Goal: Complete application form: Complete application form

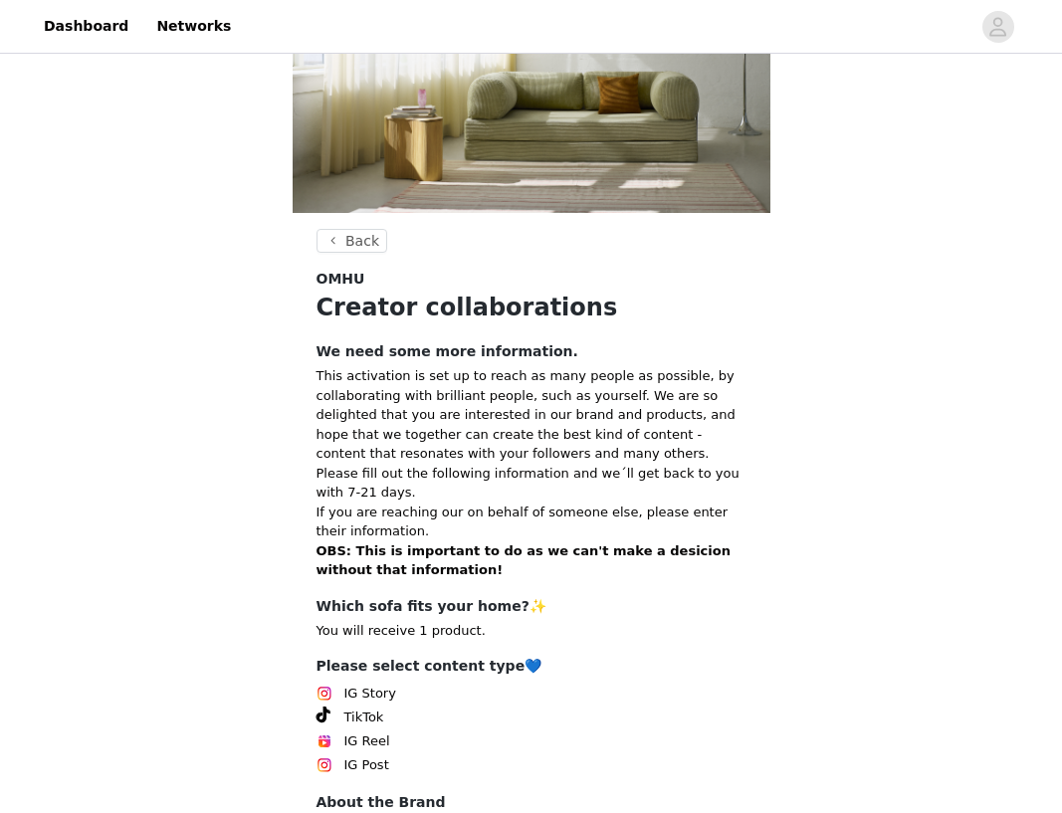
scroll to position [316, 0]
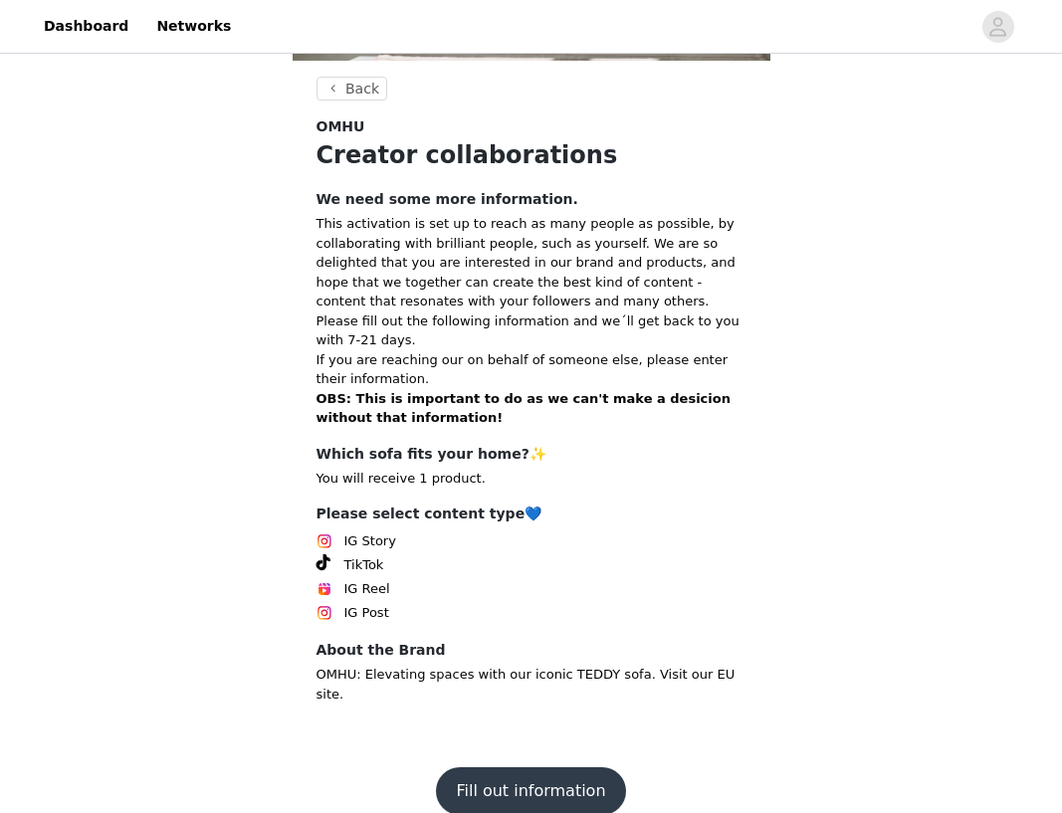
click at [324, 534] on img at bounding box center [325, 542] width 16 height 16
click at [534, 767] on button "Fill out information" at bounding box center [530, 791] width 189 height 48
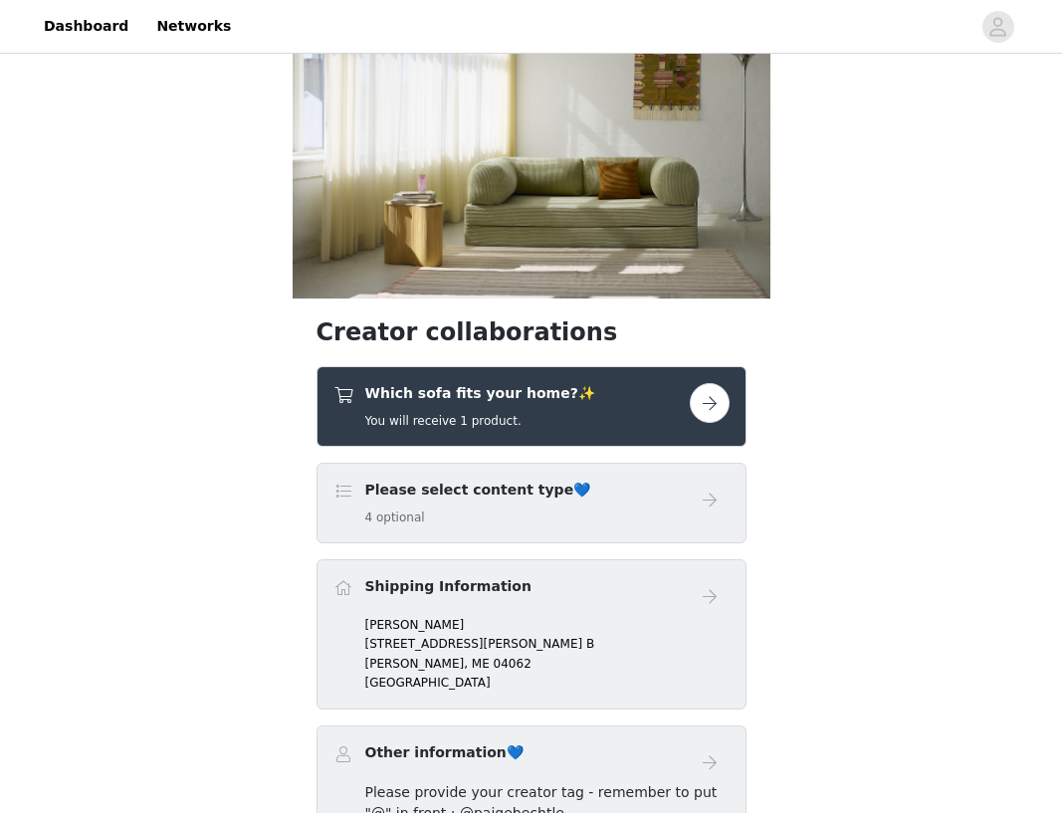
scroll to position [144, 0]
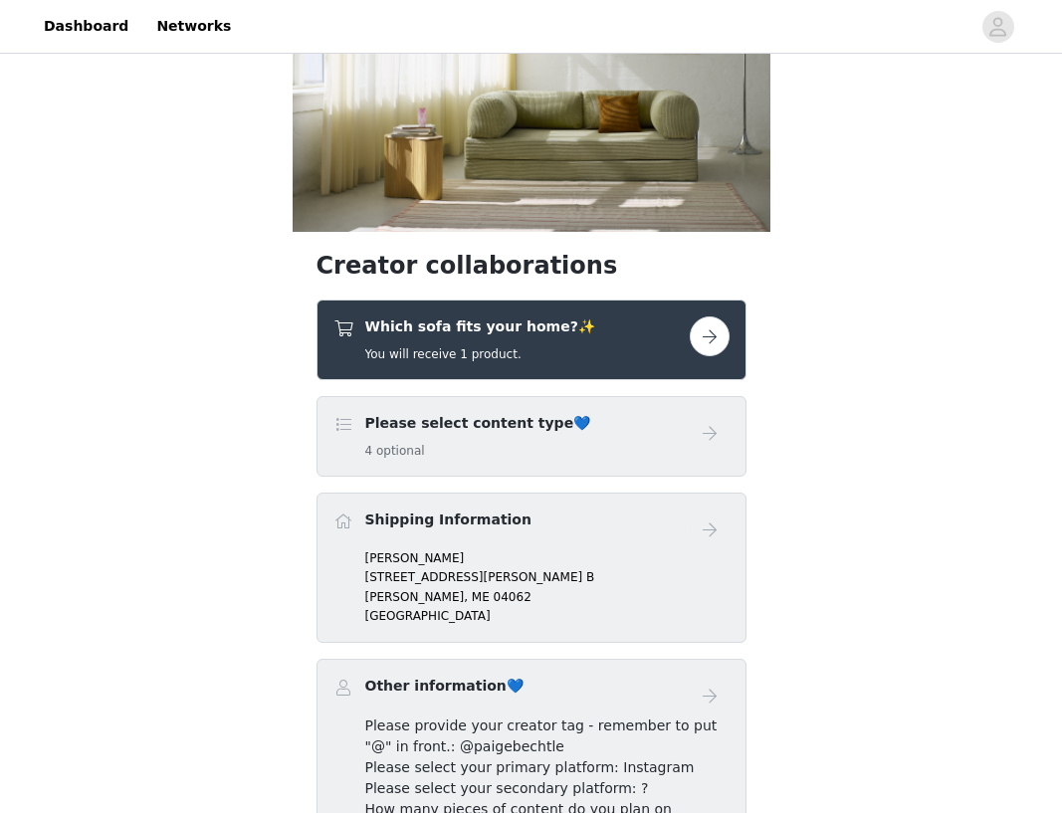
click at [395, 449] on h5 "4 optional" at bounding box center [478, 451] width 226 height 18
click at [508, 424] on h4 "Please select content type💙" at bounding box center [478, 423] width 226 height 21
click at [340, 424] on span at bounding box center [343, 425] width 20 height 24
click at [715, 334] on button "button" at bounding box center [710, 337] width 40 height 40
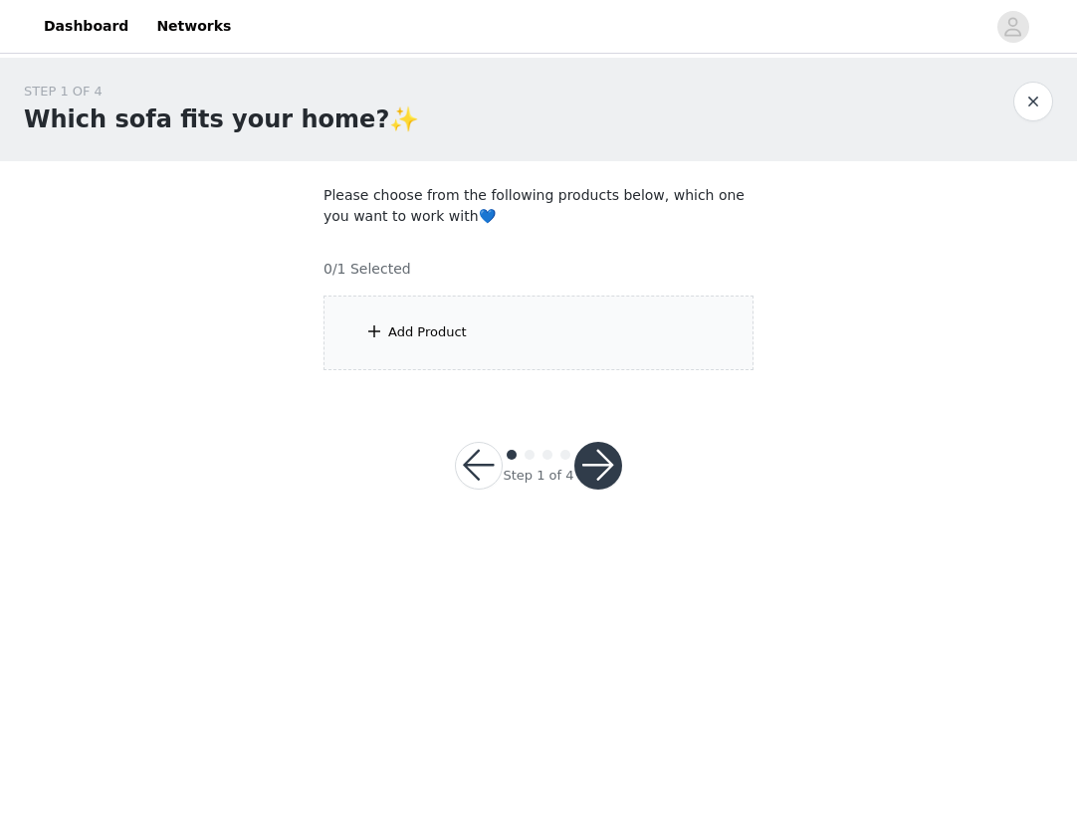
click at [538, 325] on div "Add Product" at bounding box center [539, 333] width 430 height 75
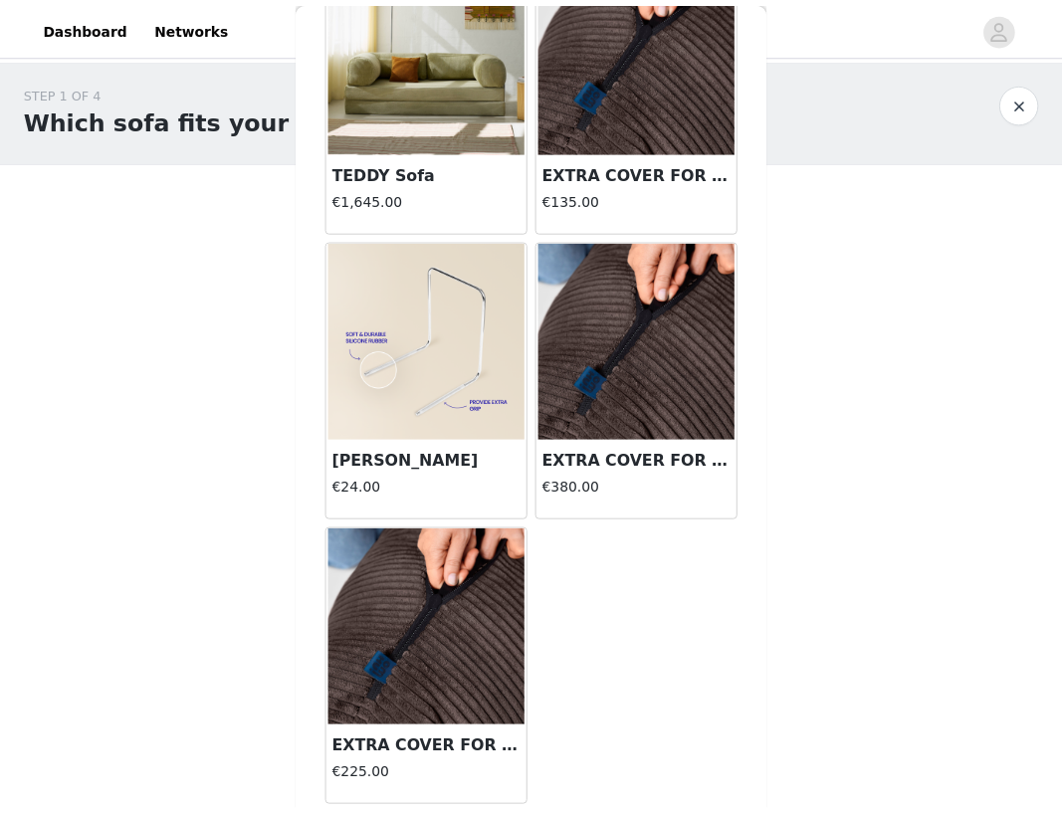
scroll to position [72, 0]
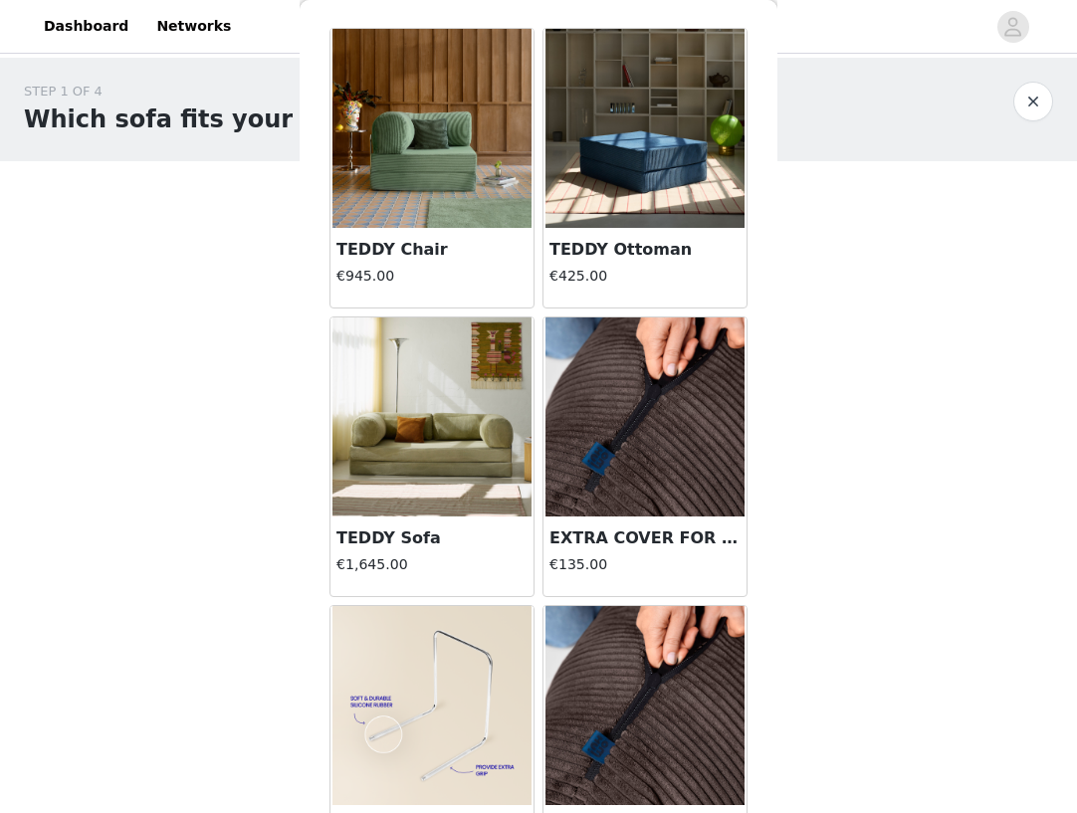
click at [436, 398] on img at bounding box center [431, 417] width 199 height 199
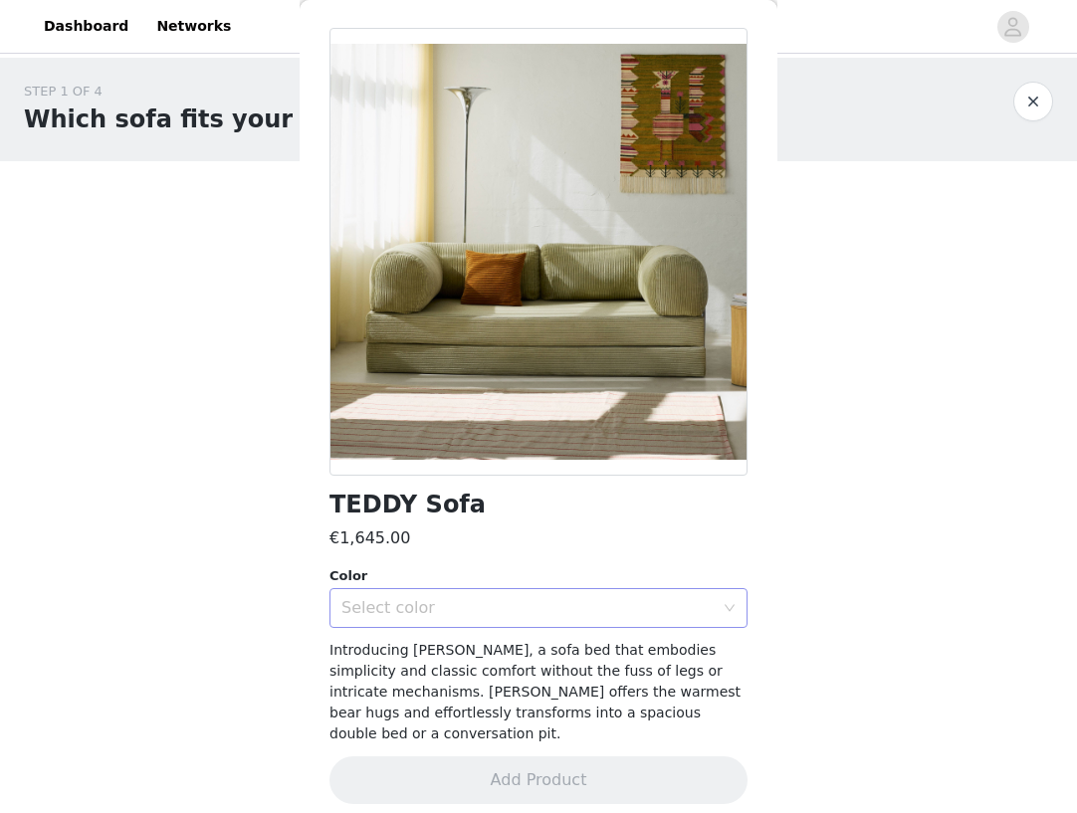
click at [502, 601] on div "Select color" at bounding box center [527, 608] width 372 height 20
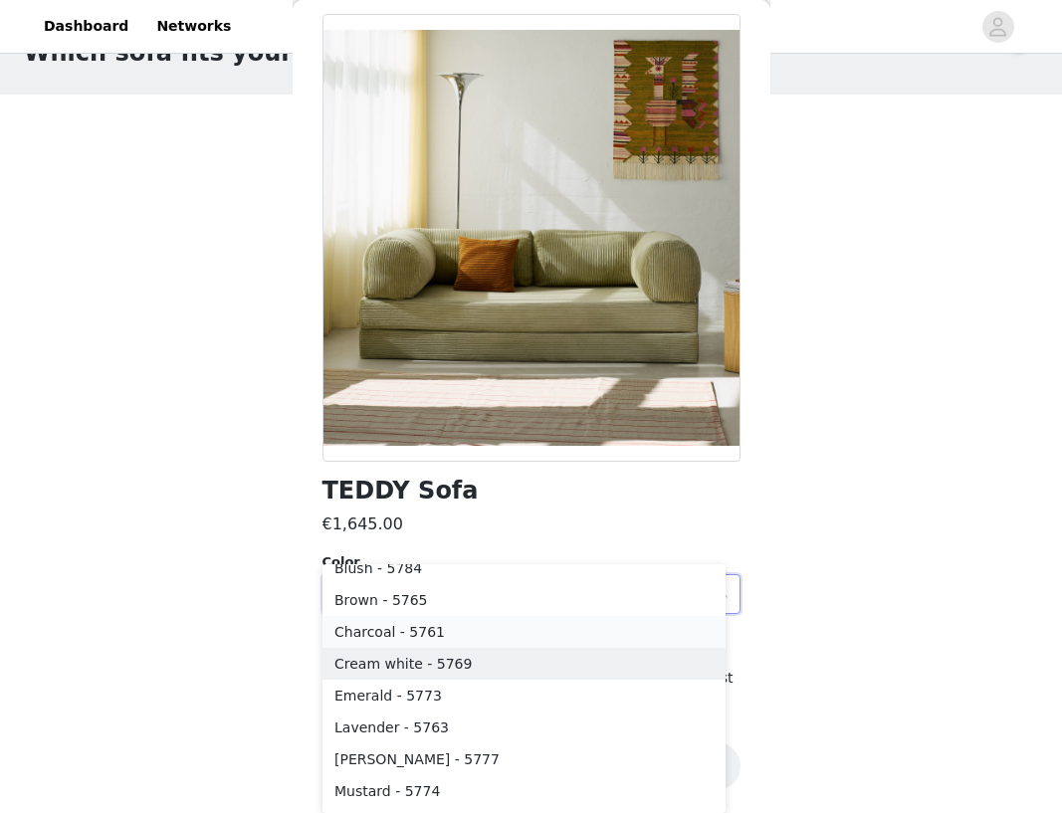
scroll to position [76, 0]
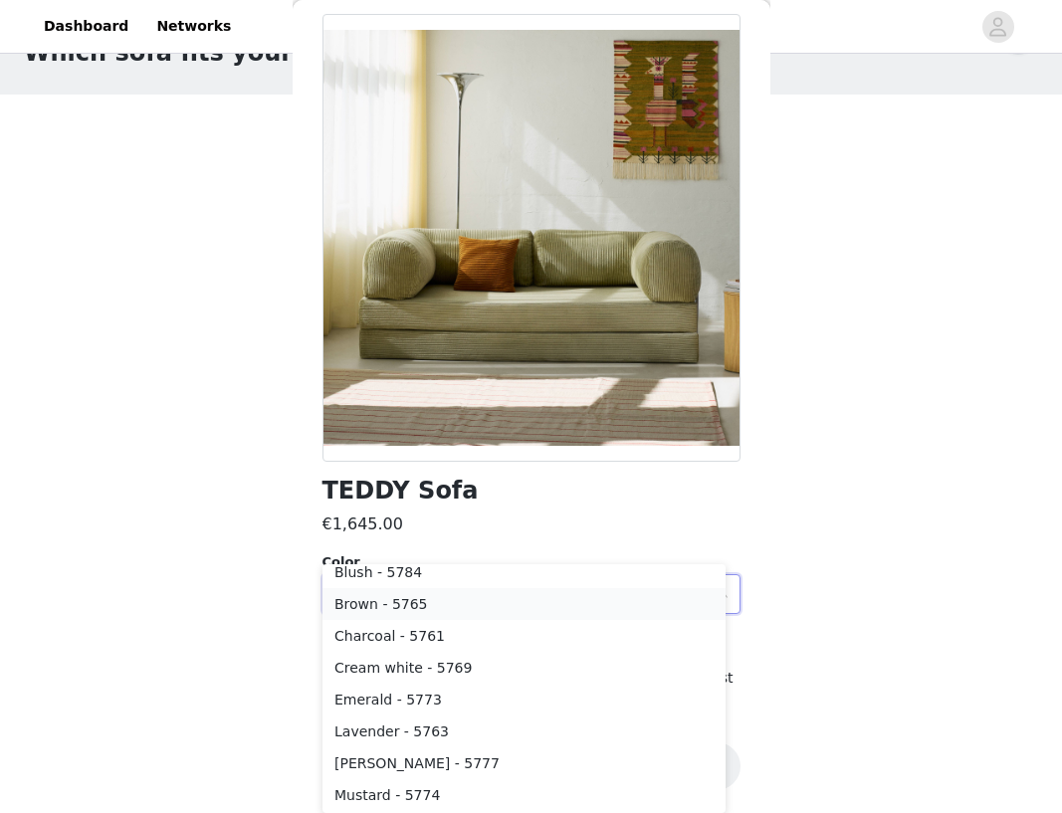
click at [373, 600] on li "Brown - 5765" at bounding box center [524, 604] width 403 height 32
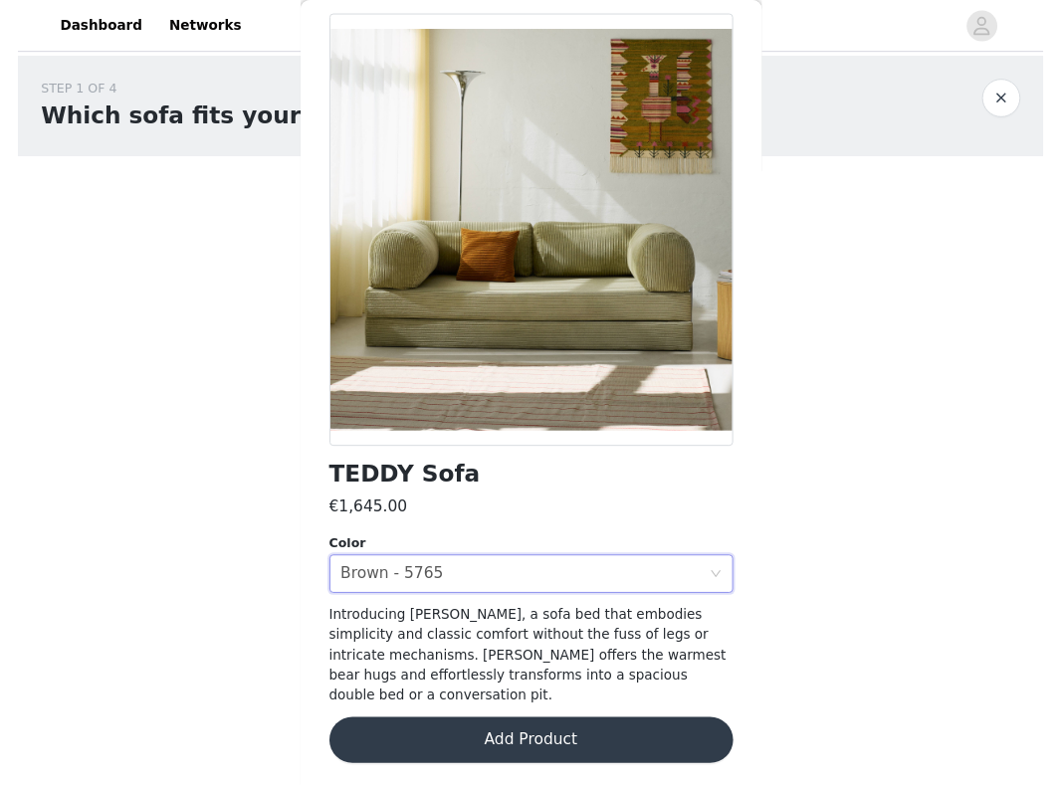
scroll to position [0, 0]
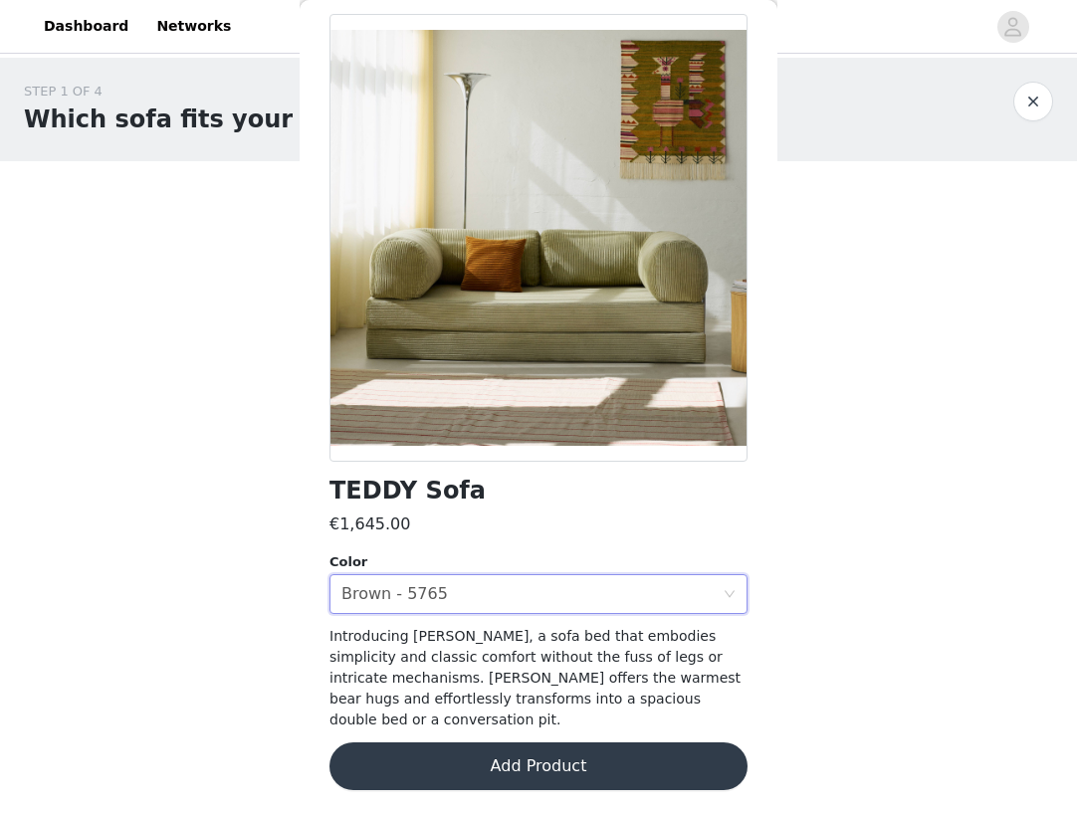
click at [511, 761] on button "Add Product" at bounding box center [538, 767] width 418 height 48
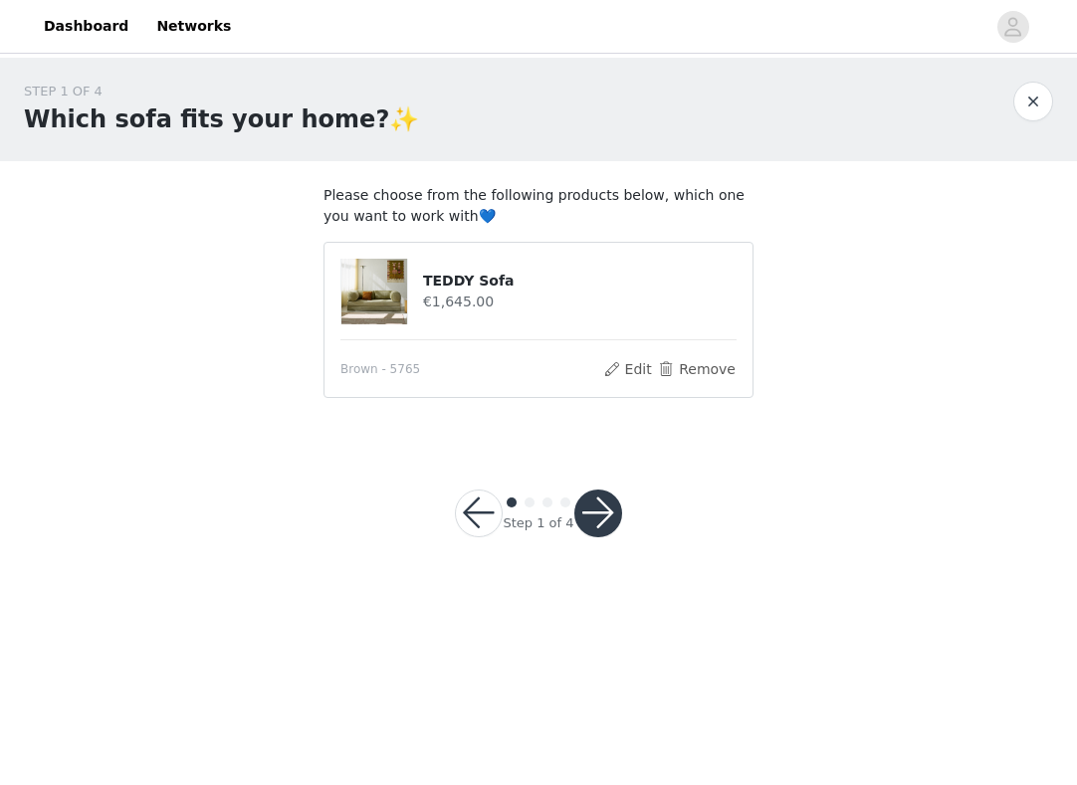
click at [598, 508] on button "button" at bounding box center [598, 514] width 48 height 48
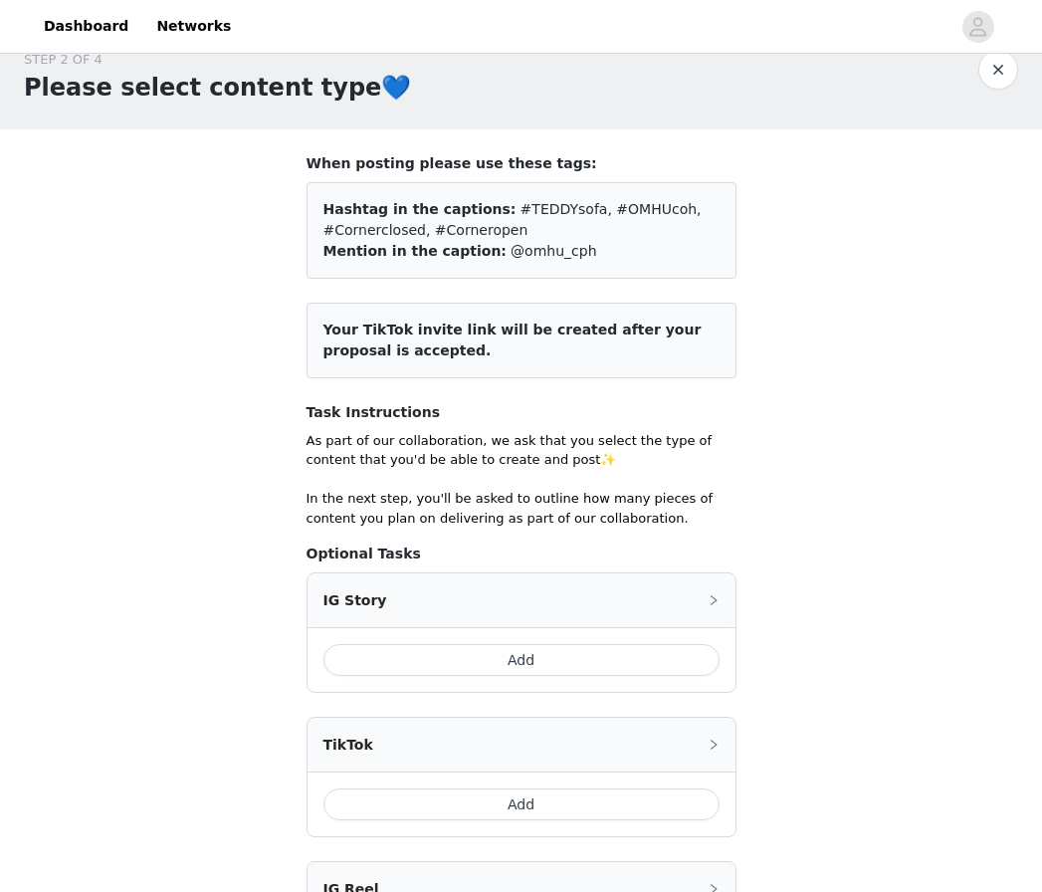
scroll to position [83, 0]
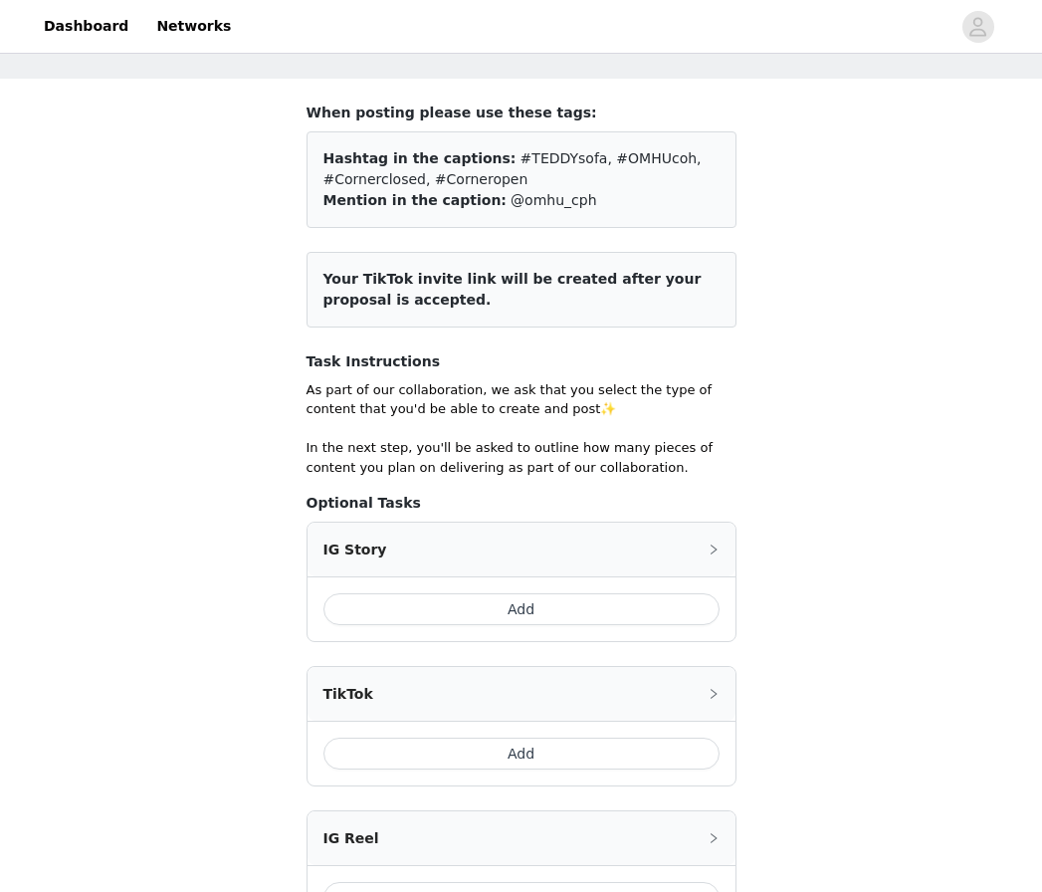
click at [713, 544] on icon "icon: right" at bounding box center [714, 550] width 12 height 12
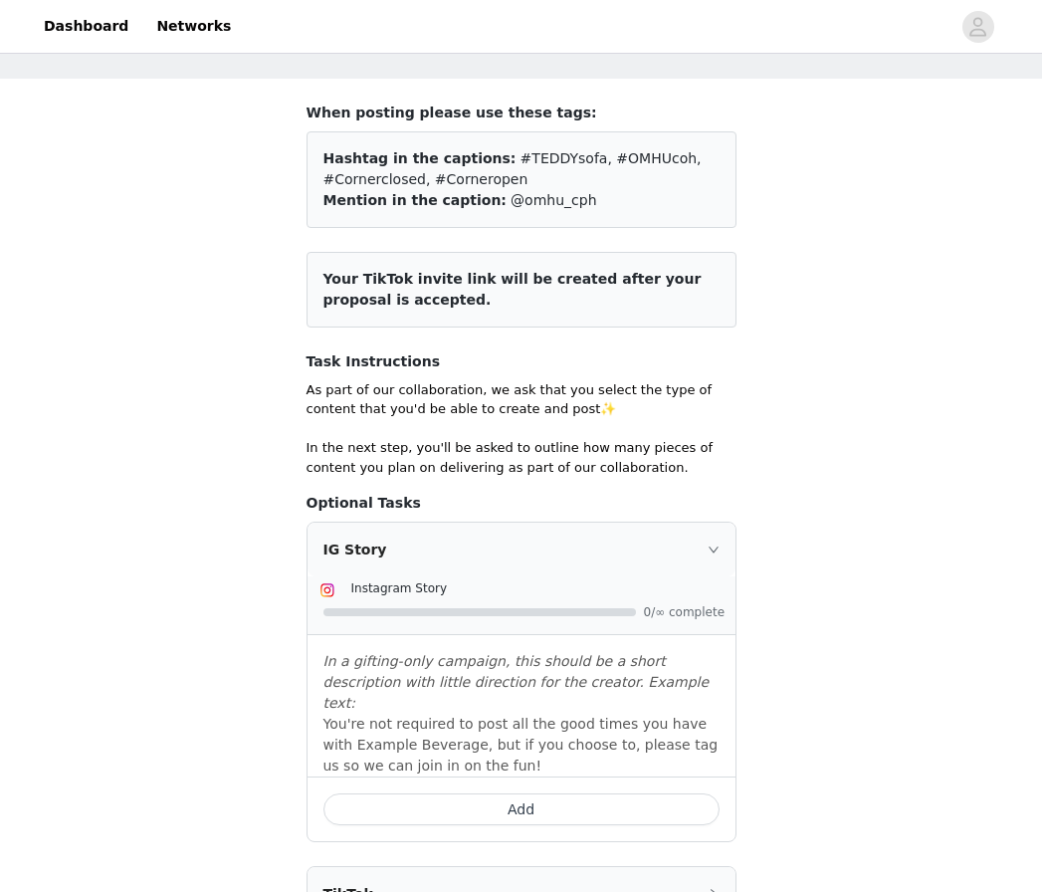
scroll to position [87, 0]
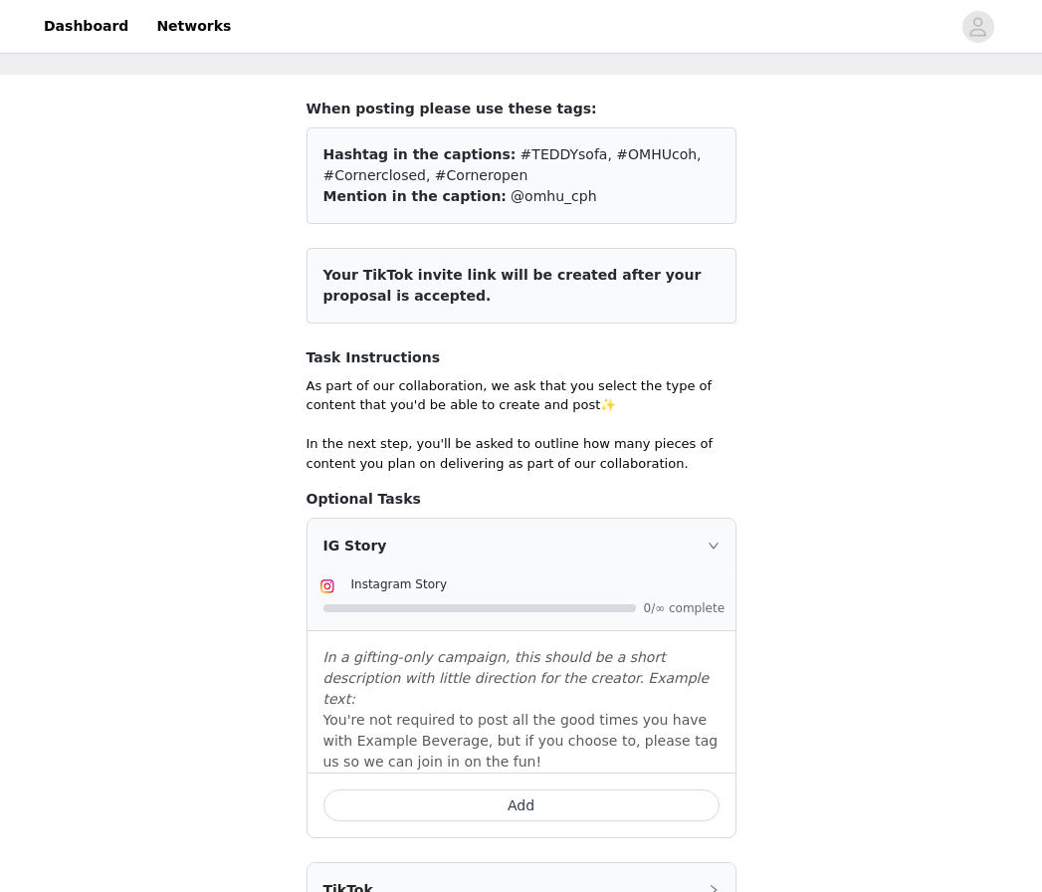
click at [714, 541] on icon "icon: right" at bounding box center [714, 546] width 12 height 12
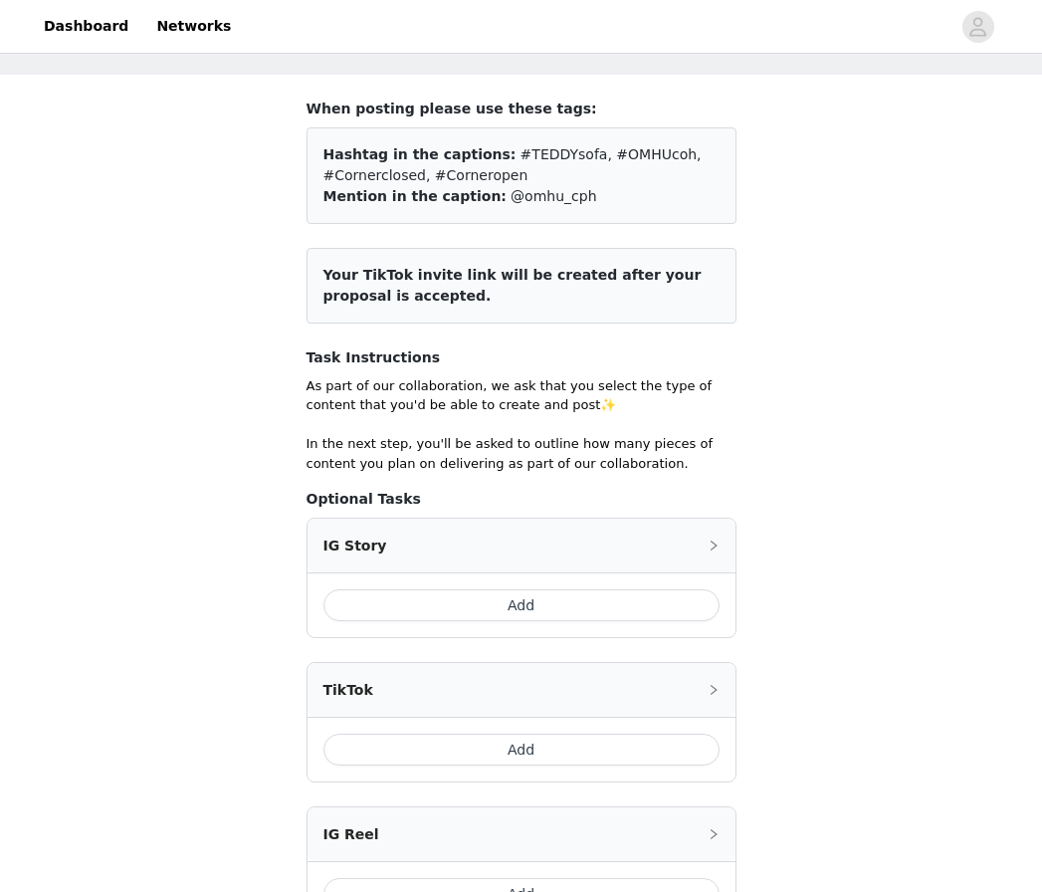
click at [714, 541] on icon "icon: right" at bounding box center [714, 546] width 6 height 10
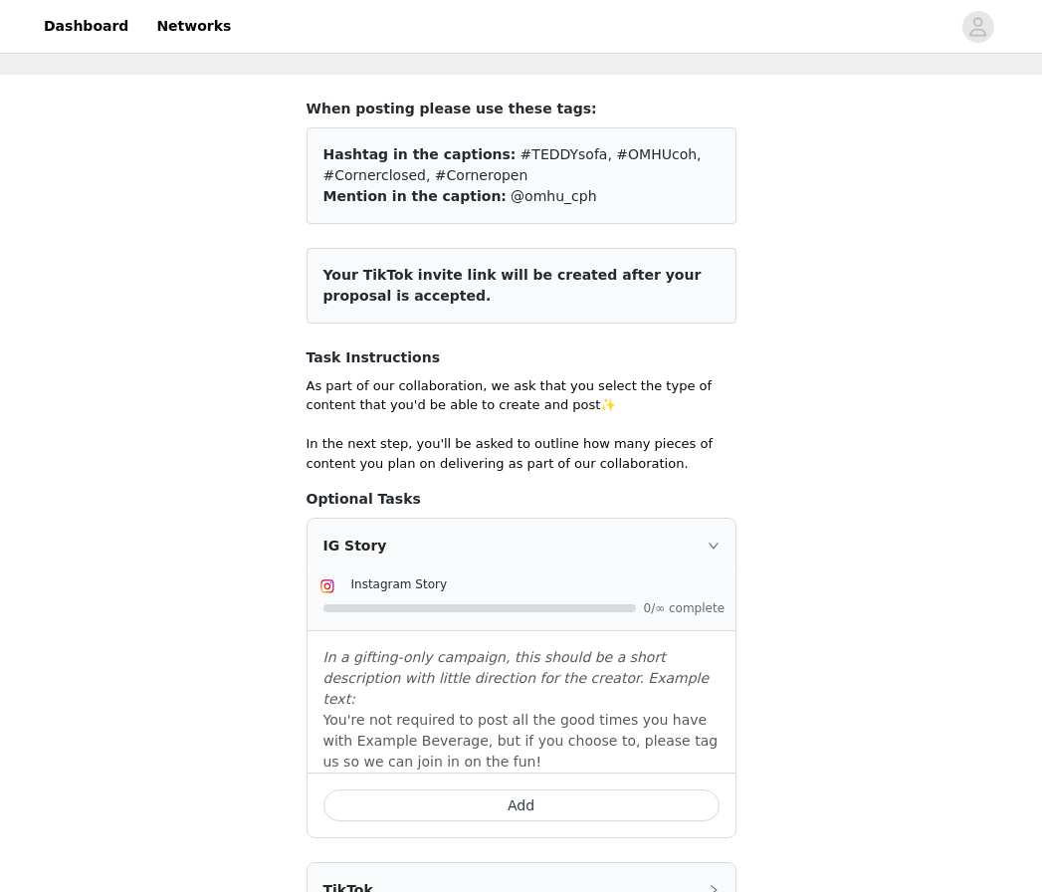
click at [537, 789] on button "Add" at bounding box center [522, 805] width 396 height 32
click at [611, 604] on div at bounding box center [480, 608] width 313 height 8
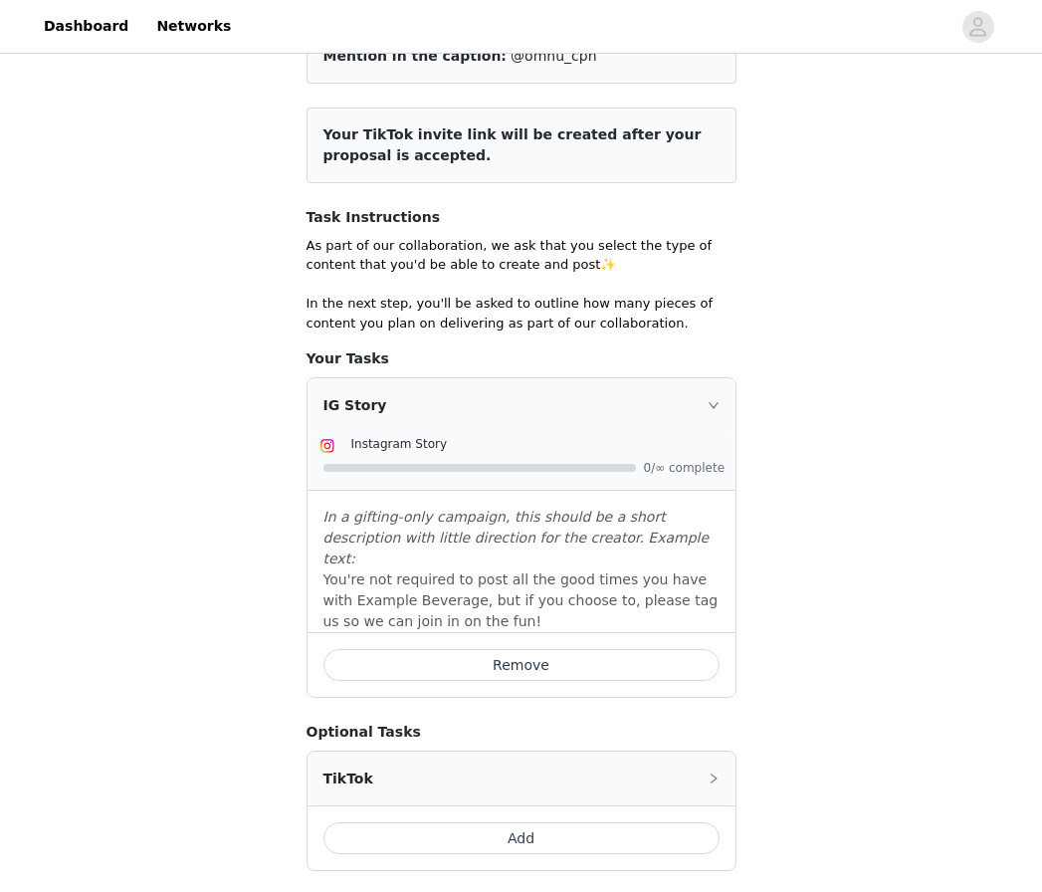
click at [711, 390] on div "IG Story" at bounding box center [522, 405] width 428 height 54
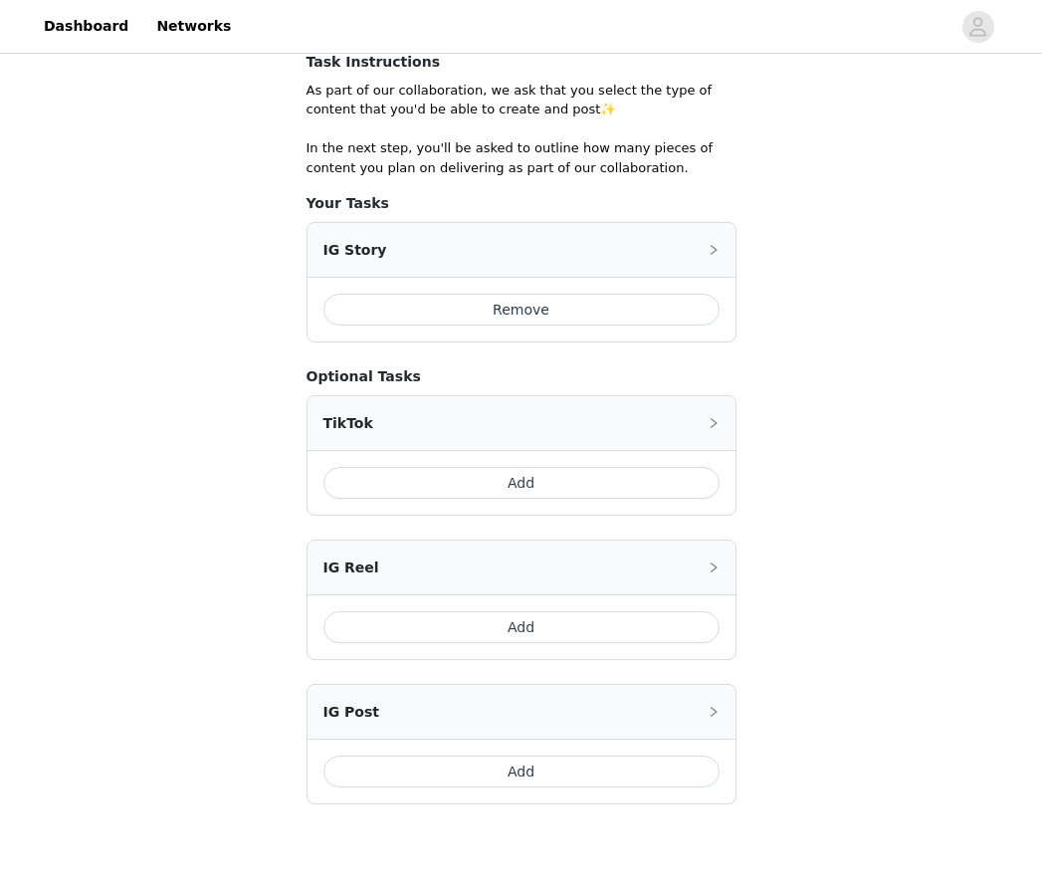
scroll to position [433, 0]
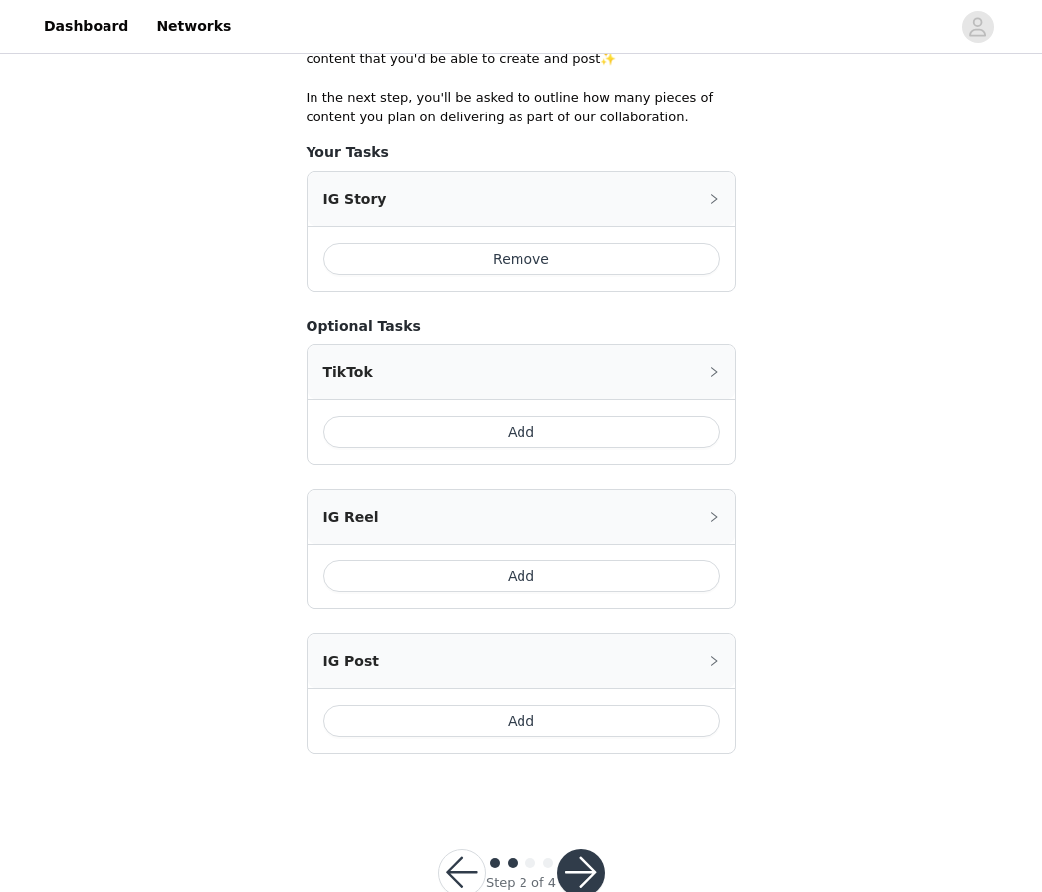
click at [521, 579] on button "Add" at bounding box center [522, 576] width 396 height 32
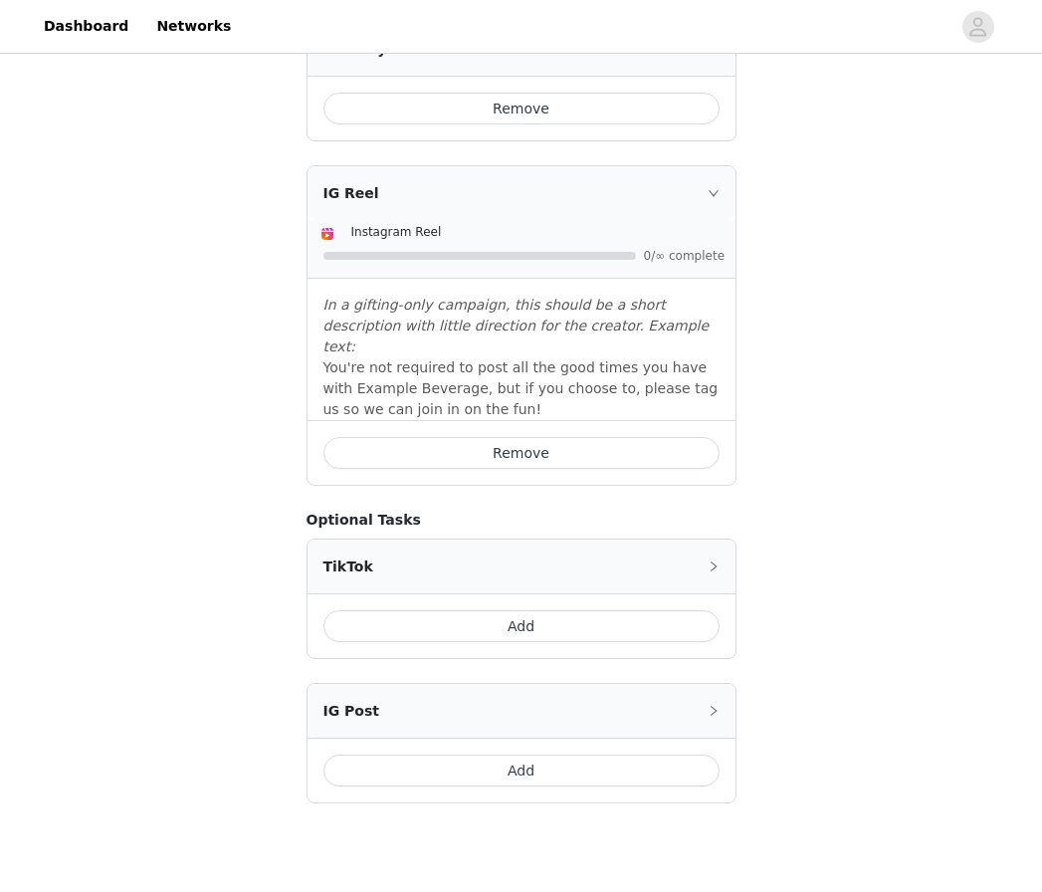
scroll to position [656, 0]
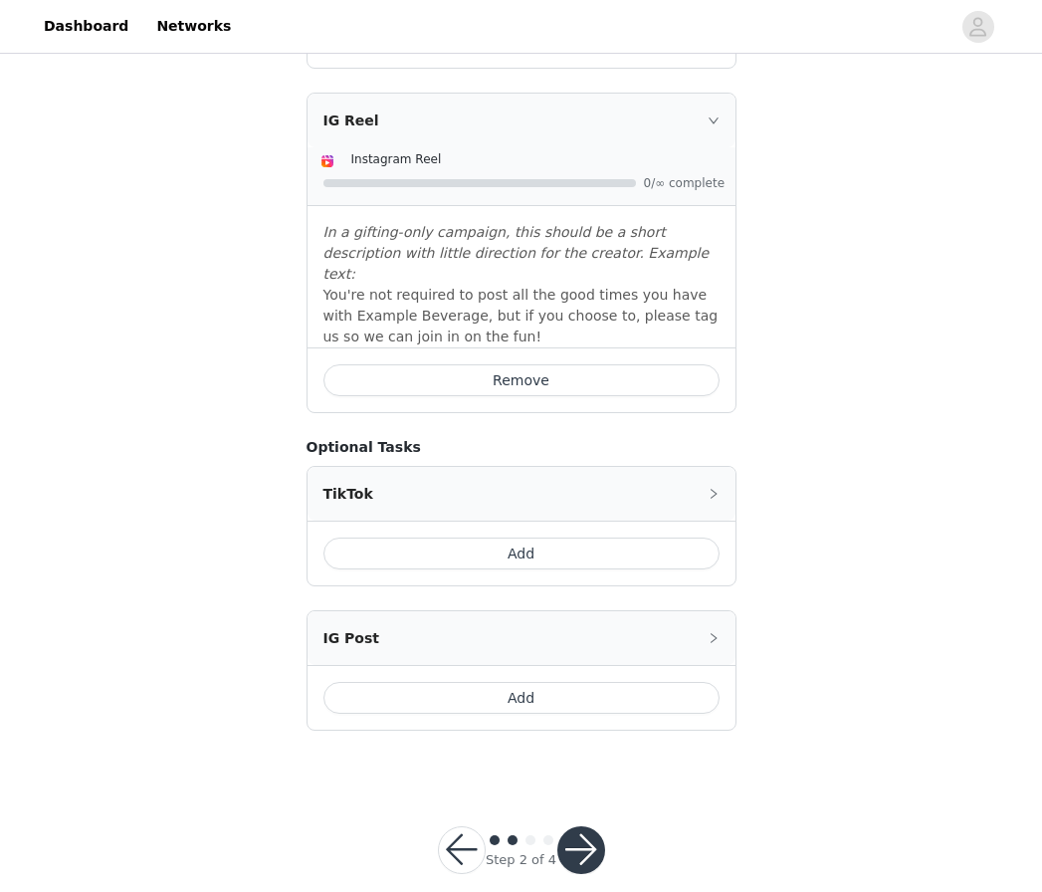
click at [530, 682] on button "Add" at bounding box center [522, 698] width 396 height 32
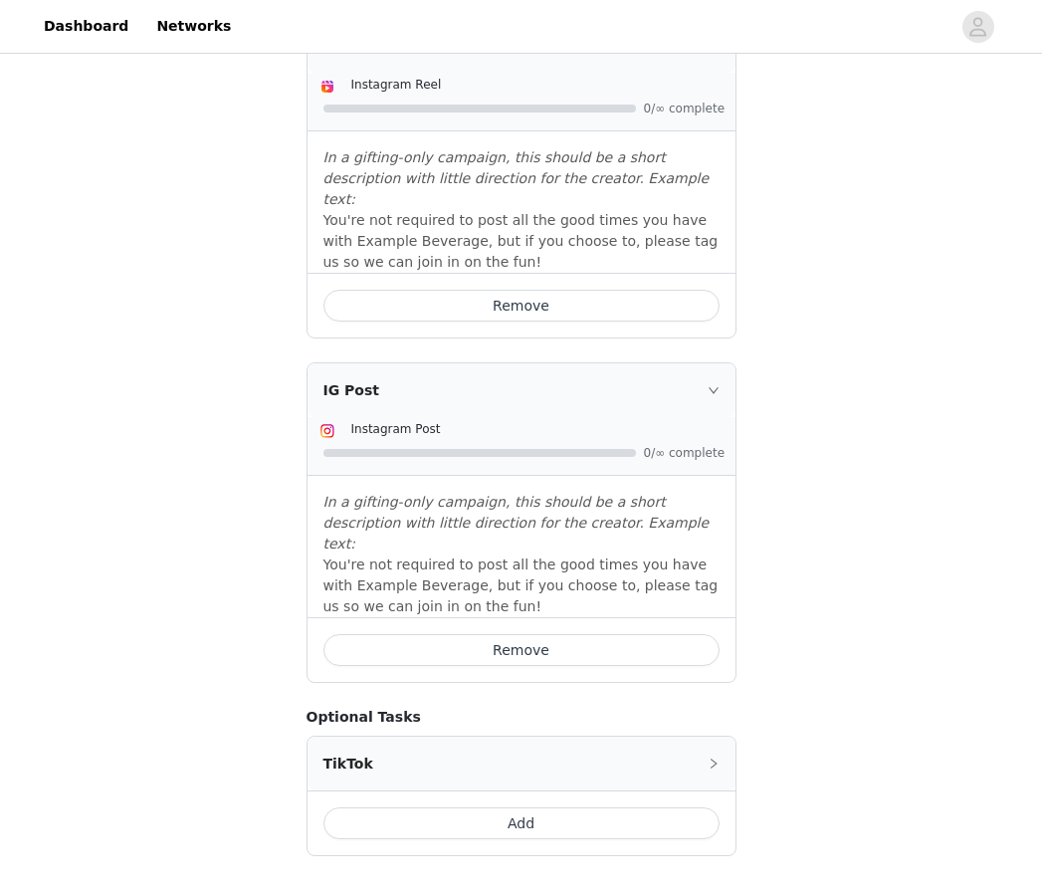
scroll to position [833, 0]
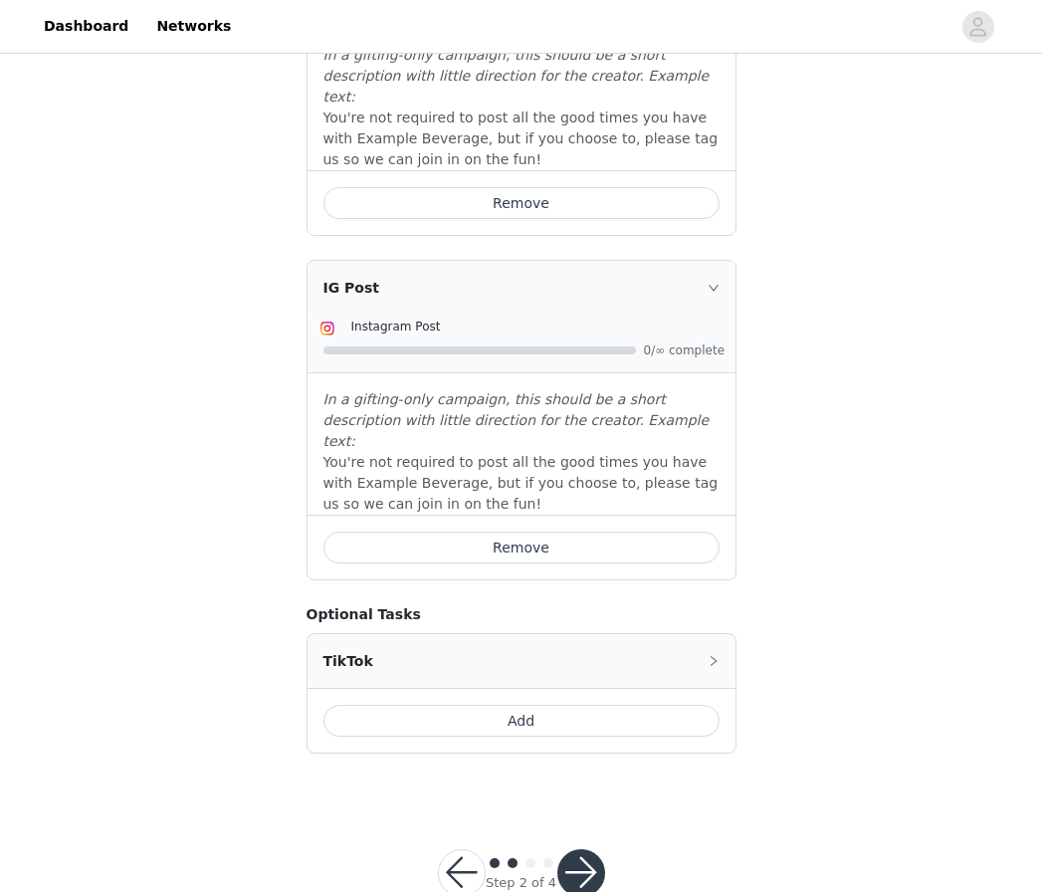
click at [575, 812] on button "button" at bounding box center [581, 873] width 48 height 48
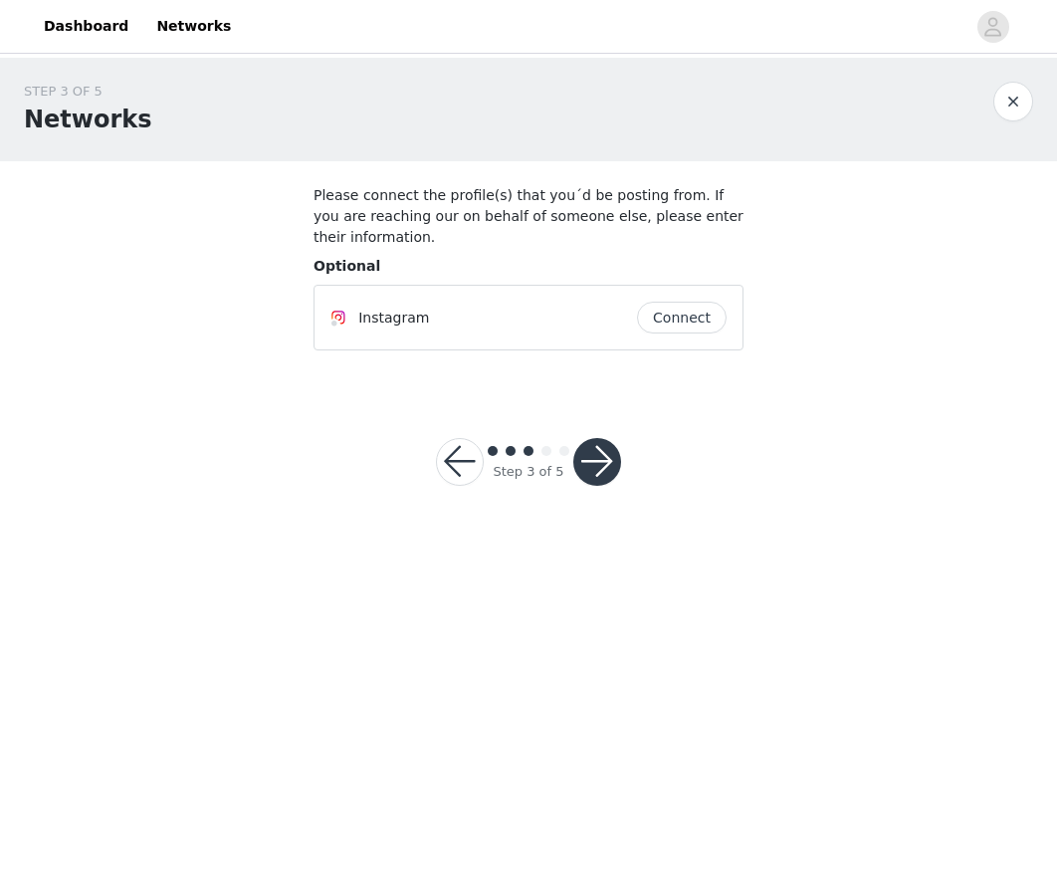
click at [671, 310] on button "Connect" at bounding box center [682, 318] width 90 height 32
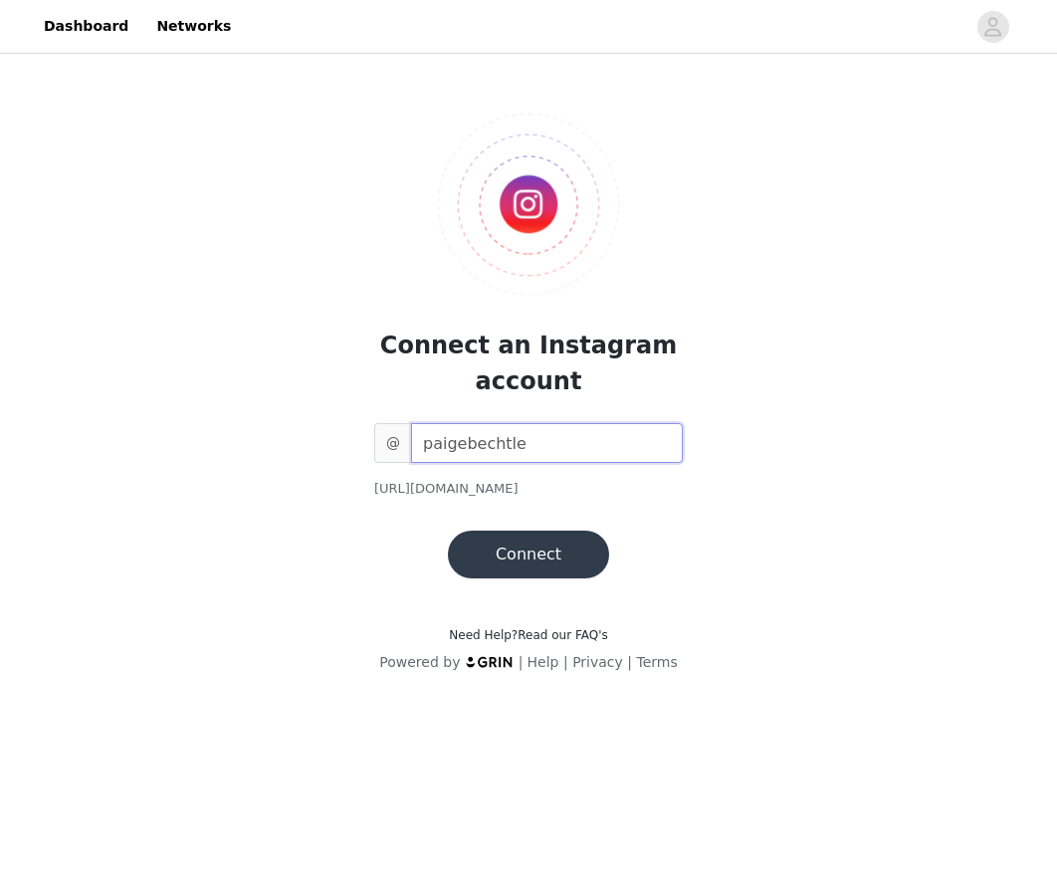
type input "paigebechtle"
click at [520, 546] on button "Connect" at bounding box center [528, 555] width 161 height 48
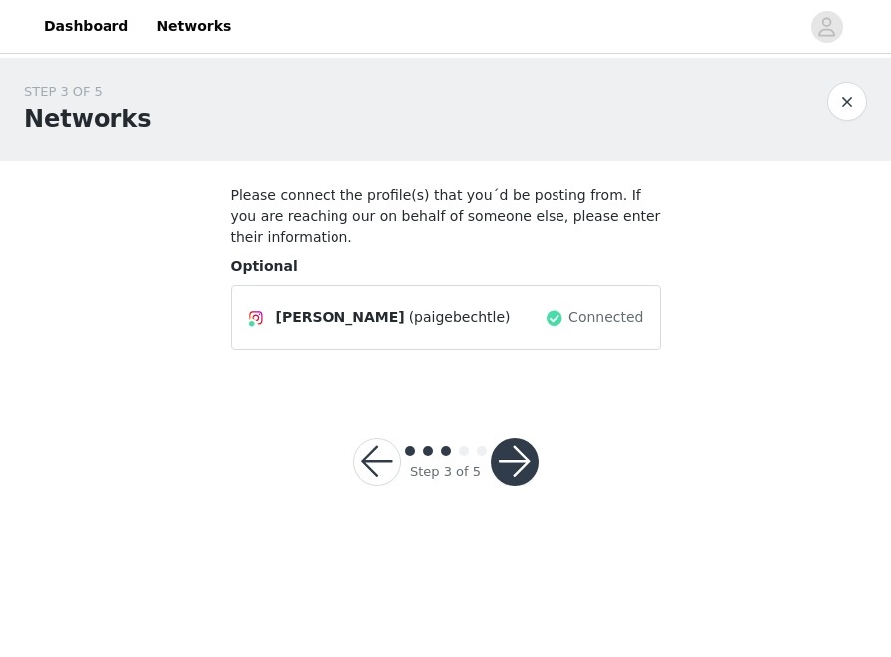
click at [516, 454] on button "button" at bounding box center [515, 462] width 48 height 48
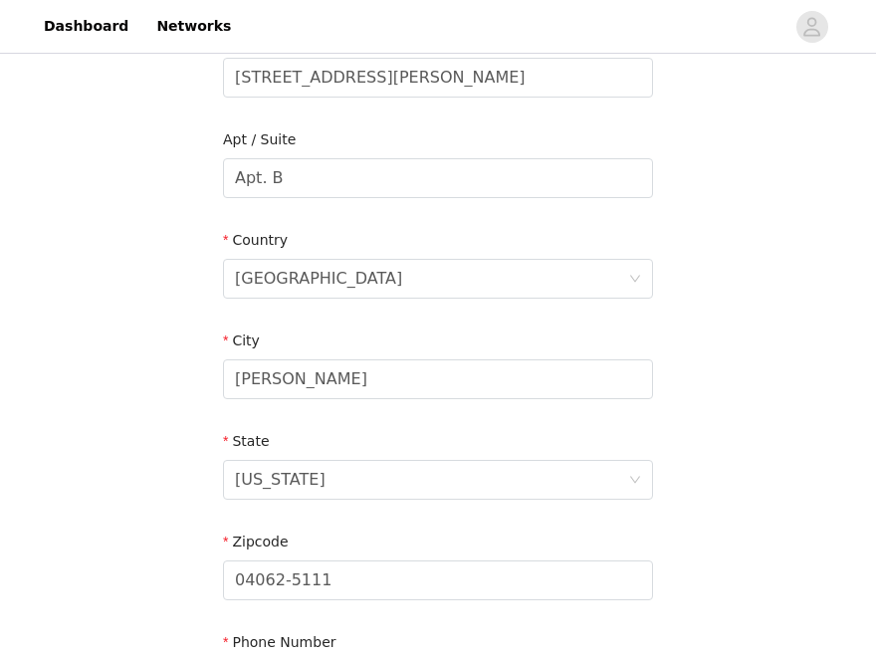
scroll to position [721, 0]
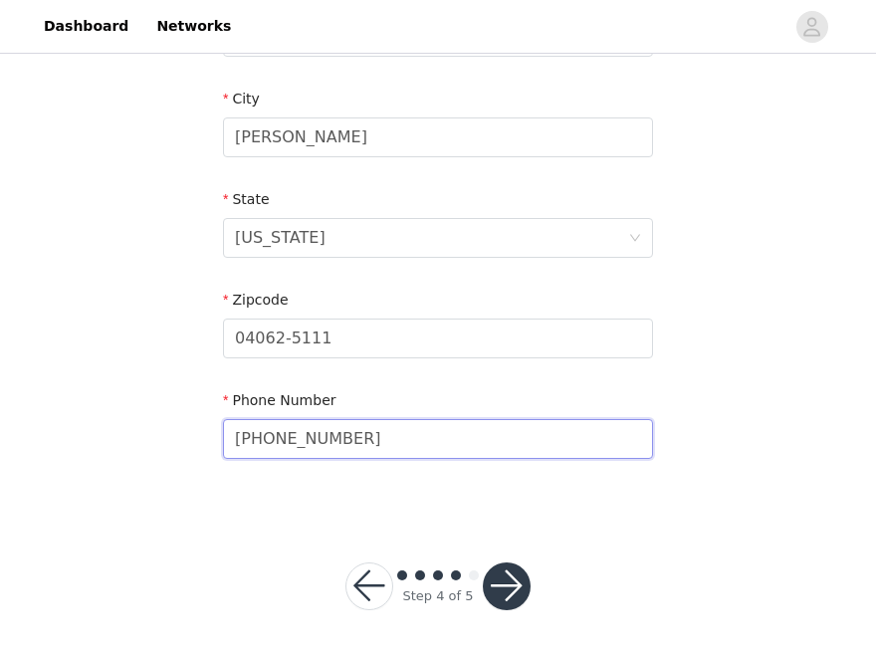
type input "[PHONE_NUMBER]"
click at [511, 576] on button "button" at bounding box center [507, 586] width 48 height 48
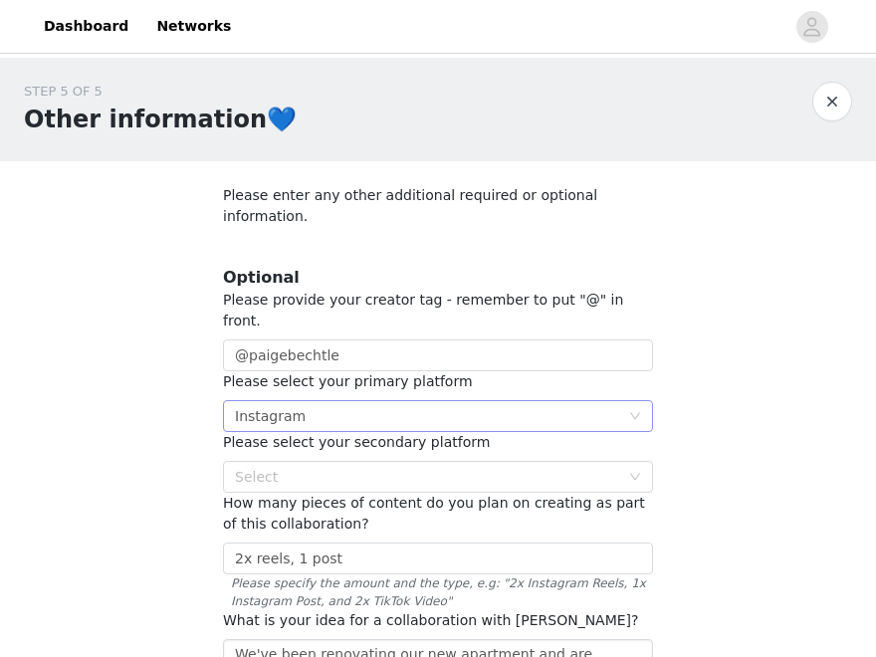
scroll to position [4, 0]
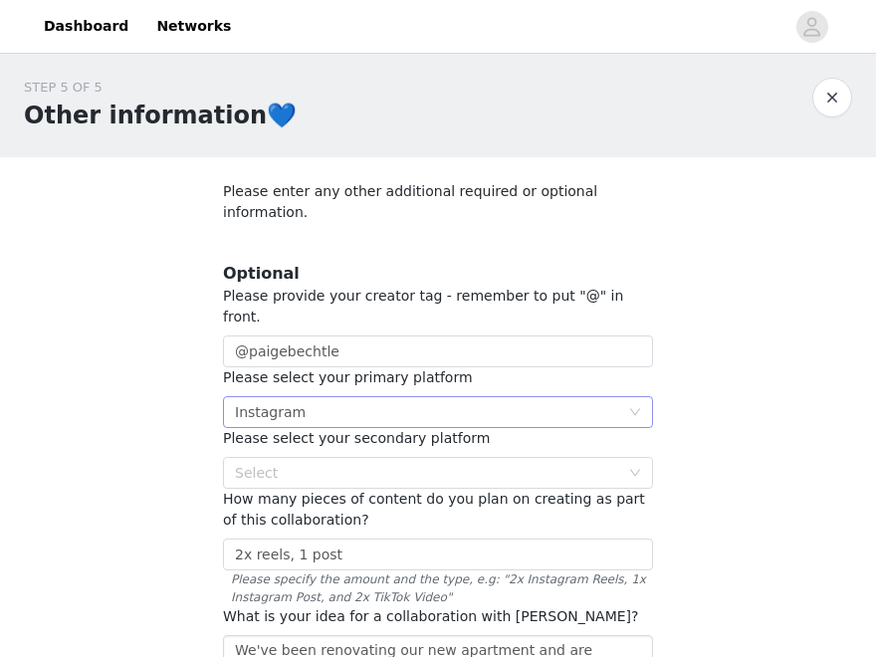
click at [322, 397] on div "Select Instagram" at bounding box center [431, 412] width 393 height 30
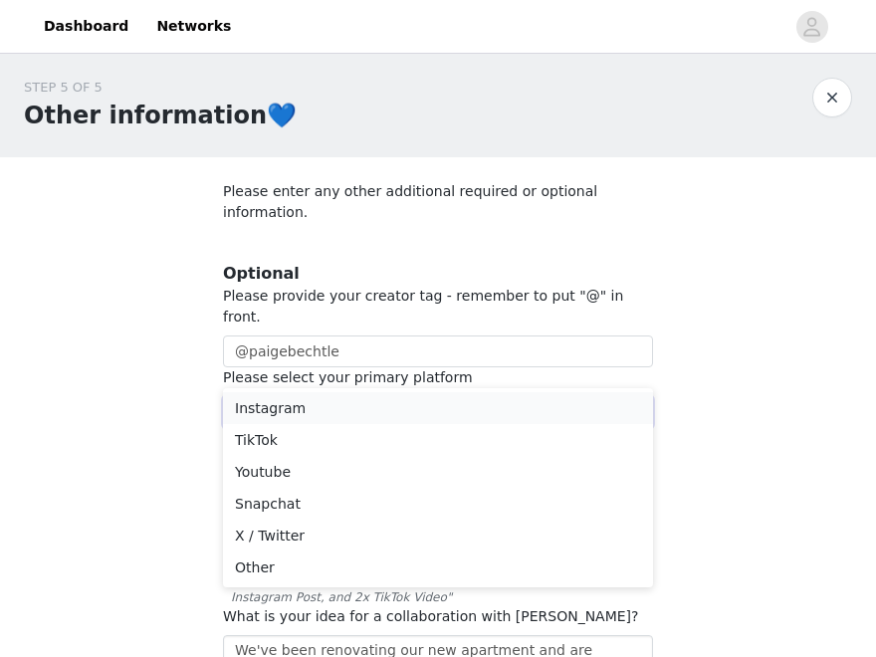
click at [297, 408] on li "Instagram" at bounding box center [438, 408] width 430 height 32
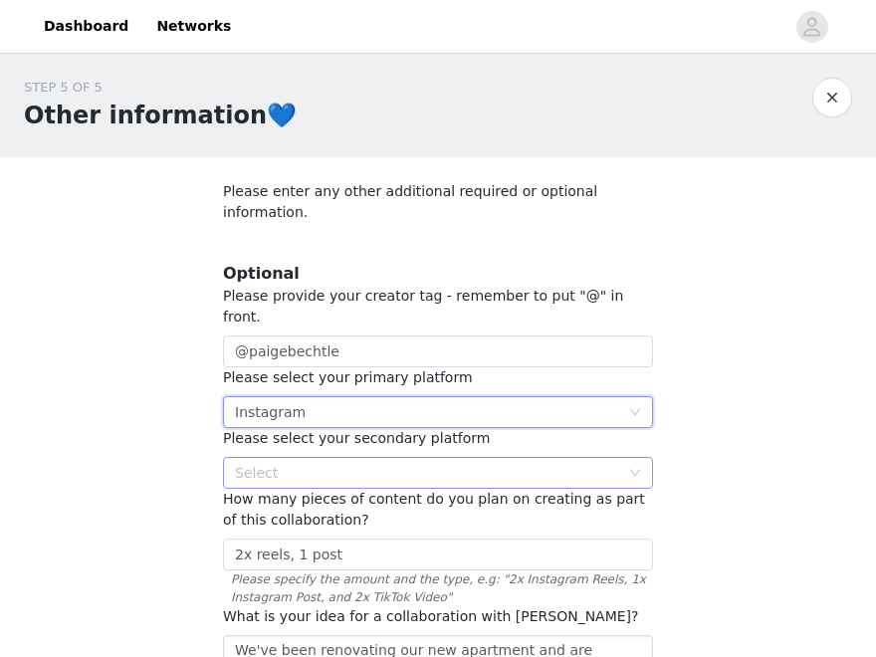
click at [316, 463] on div "Select" at bounding box center [427, 473] width 384 height 20
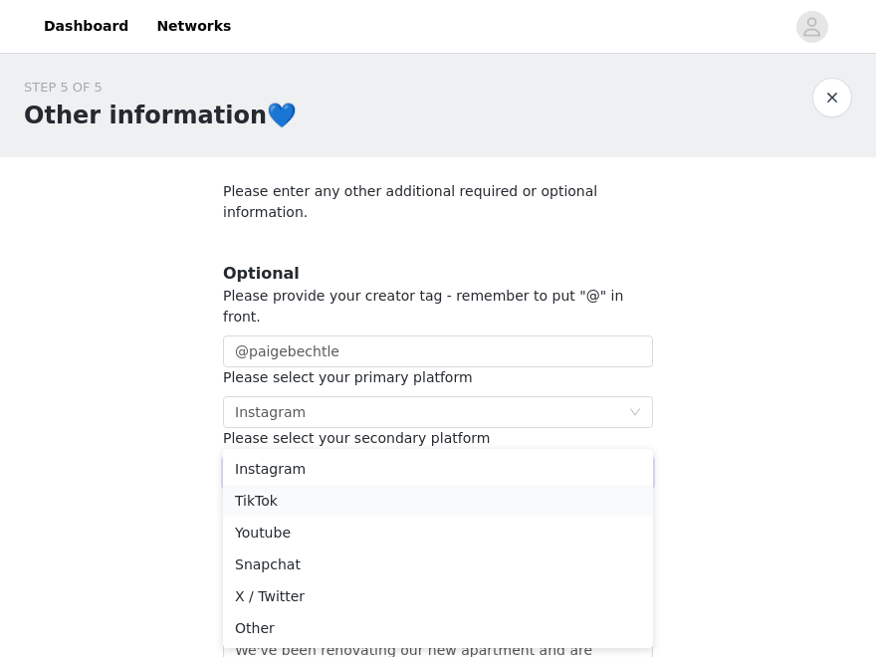
click at [310, 504] on li "TikTok" at bounding box center [438, 501] width 430 height 32
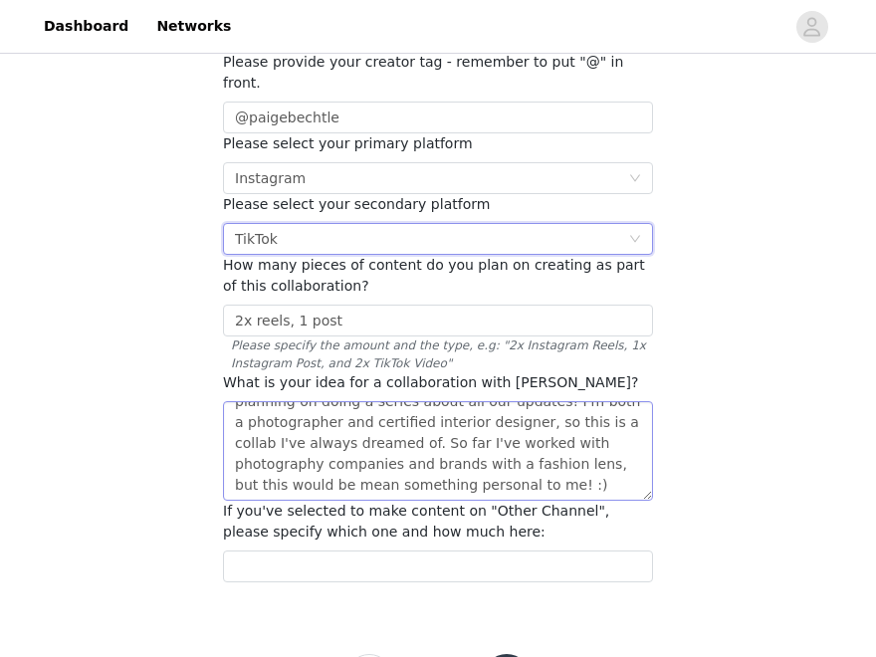
scroll to position [242, 0]
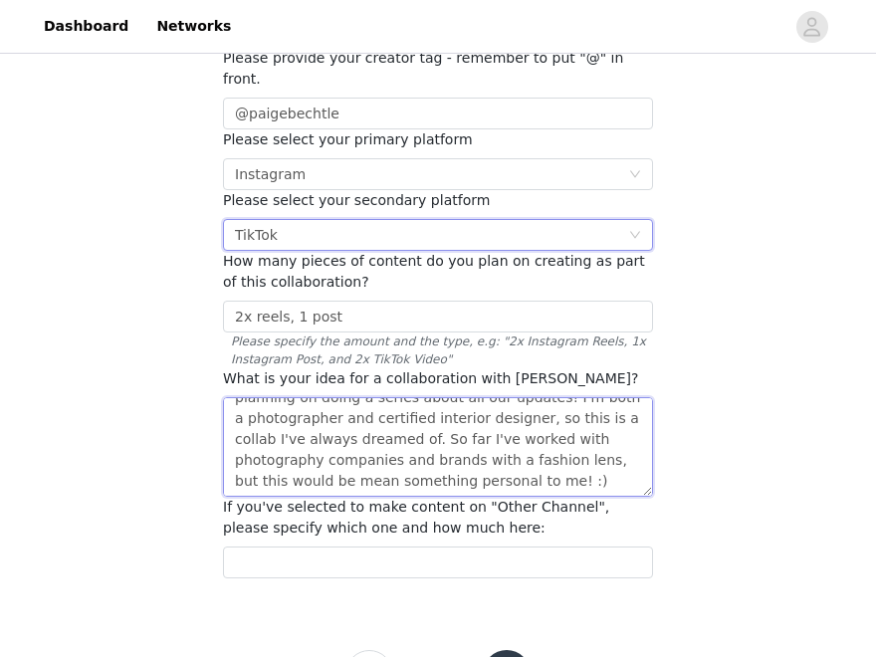
click at [507, 411] on textarea "We've been renovating our new apartment and are planning on doing a series abou…" at bounding box center [438, 447] width 430 height 100
click at [459, 400] on textarea "We've been renovating our new apartment and are planning on doing a series abou…" at bounding box center [438, 447] width 430 height 100
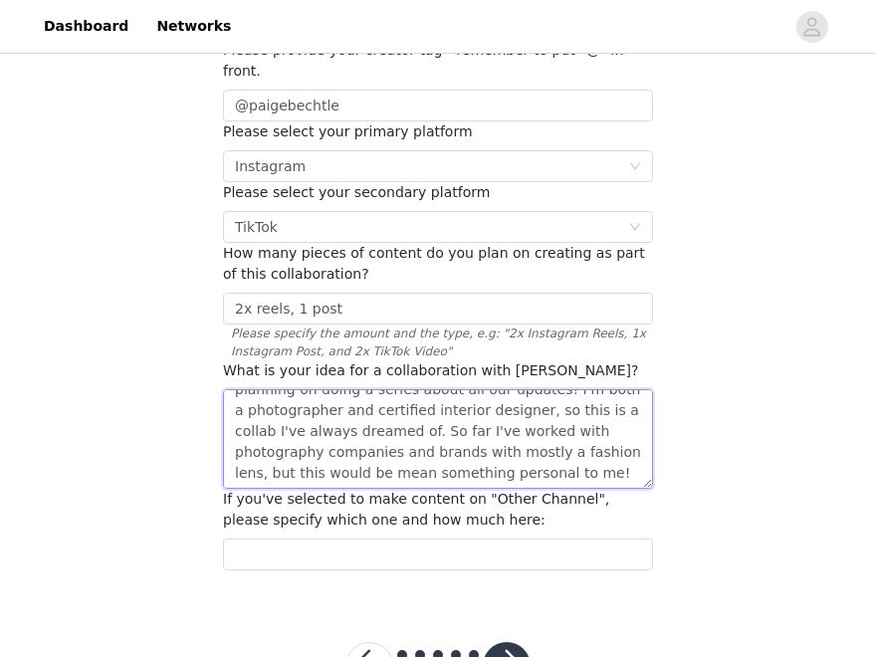
scroll to position [254, 0]
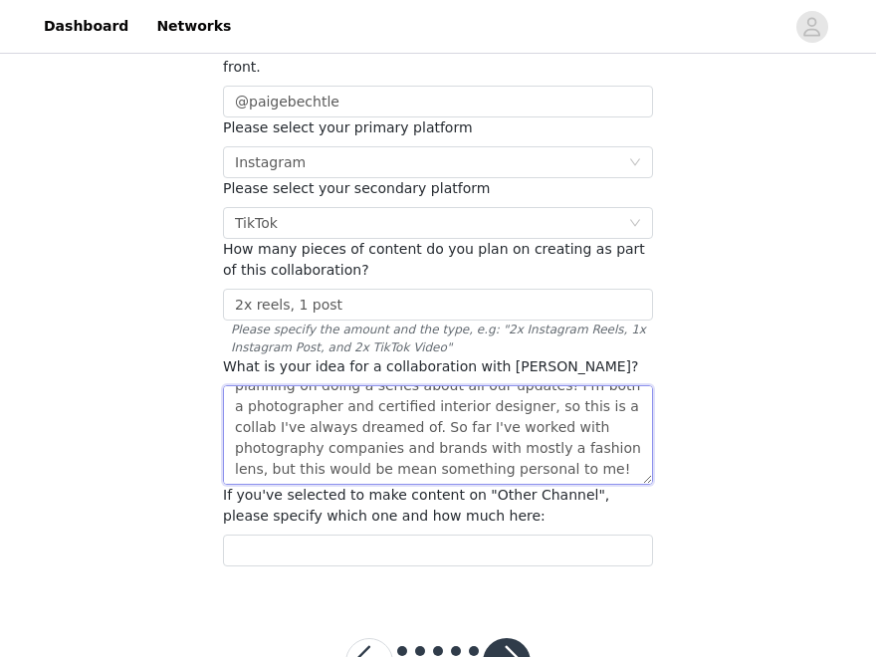
click at [492, 421] on textarea "We've been renovating our new apartment and are planning on doing a series abou…" at bounding box center [438, 435] width 430 height 100
click at [622, 423] on textarea "We've been renovating our new apartment and are planning on doing a series abou…" at bounding box center [438, 435] width 430 height 100
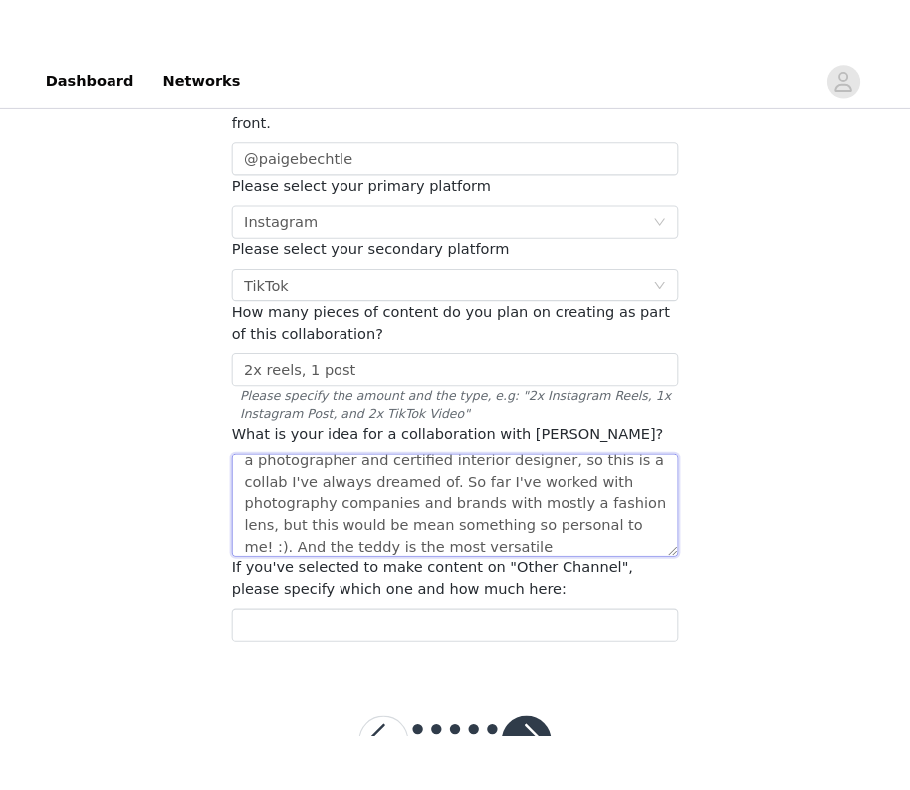
scroll to position [153, 0]
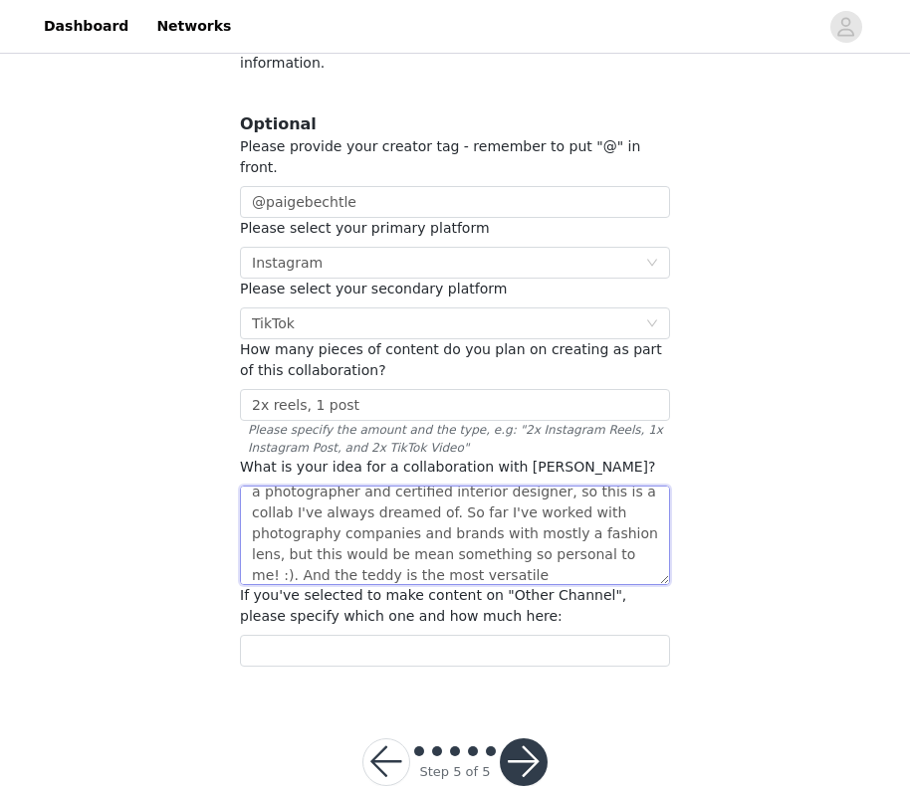
click at [266, 530] on textarea "We've been renovating our new apartment and are planning on doing a series abou…" at bounding box center [455, 536] width 430 height 100
click at [537, 530] on textarea "We've been renovating our new apartment and are planning on doing a series abou…" at bounding box center [455, 536] width 430 height 100
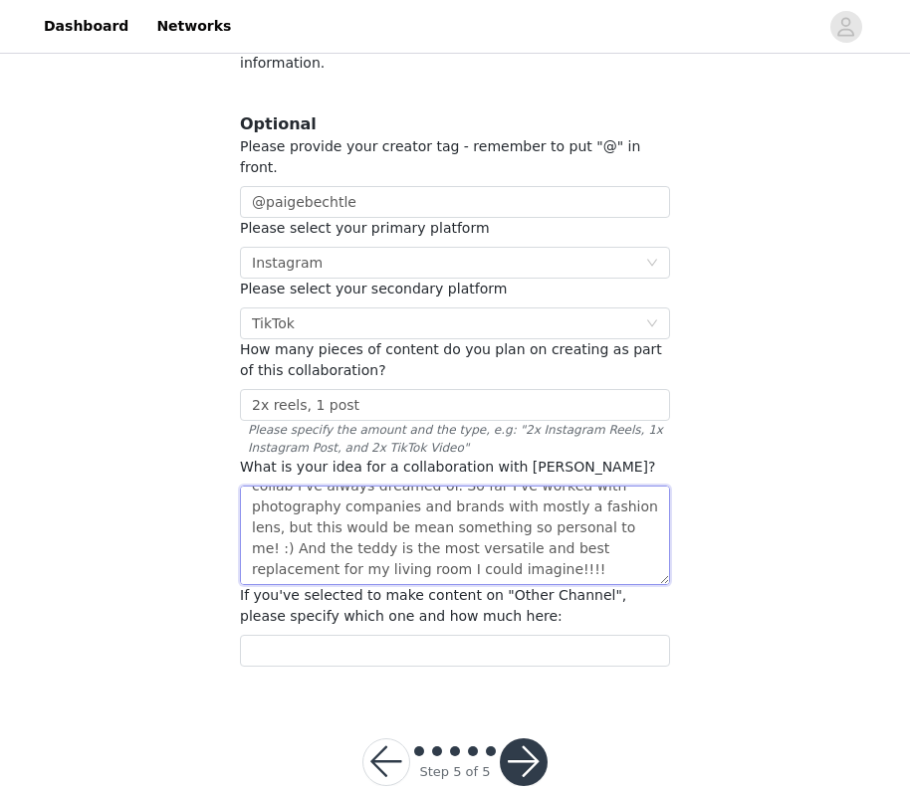
type textarea "We've been renovating our new apartment and are planning on doing a series abou…"
click at [523, 739] on button "button" at bounding box center [524, 763] width 48 height 48
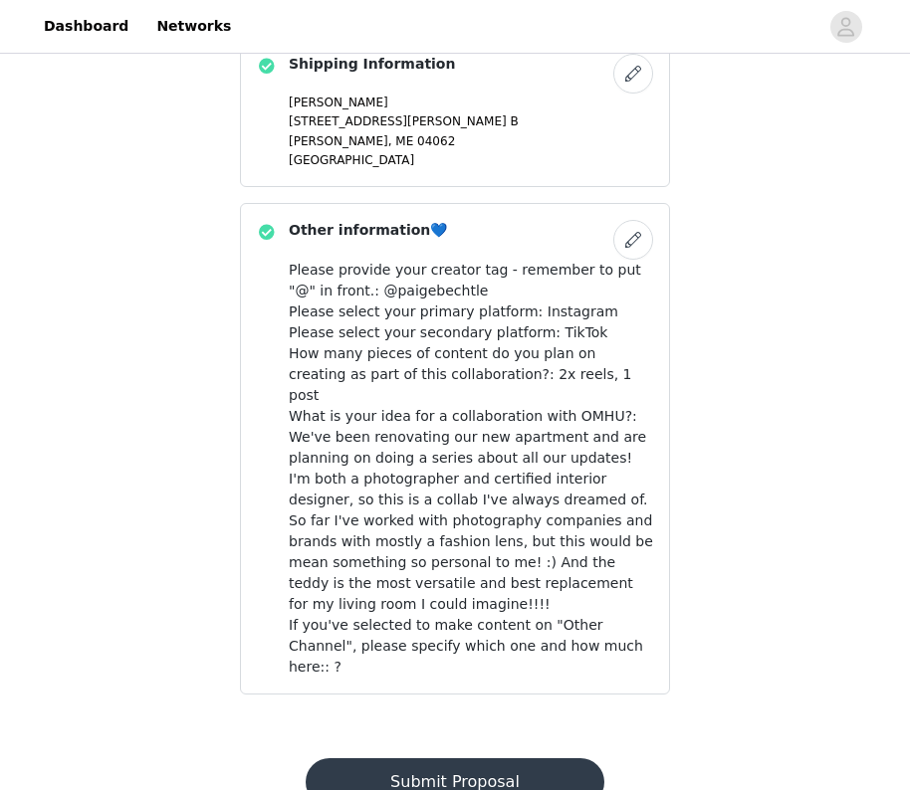
scroll to position [943, 0]
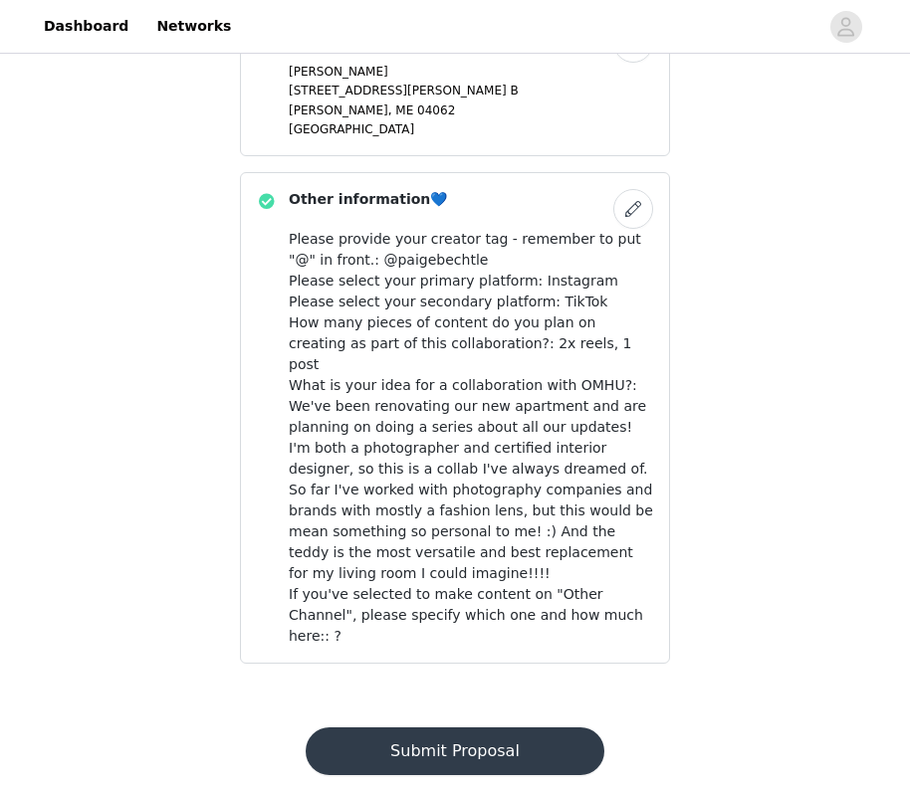
click at [494, 728] on button "Submit Proposal" at bounding box center [455, 752] width 298 height 48
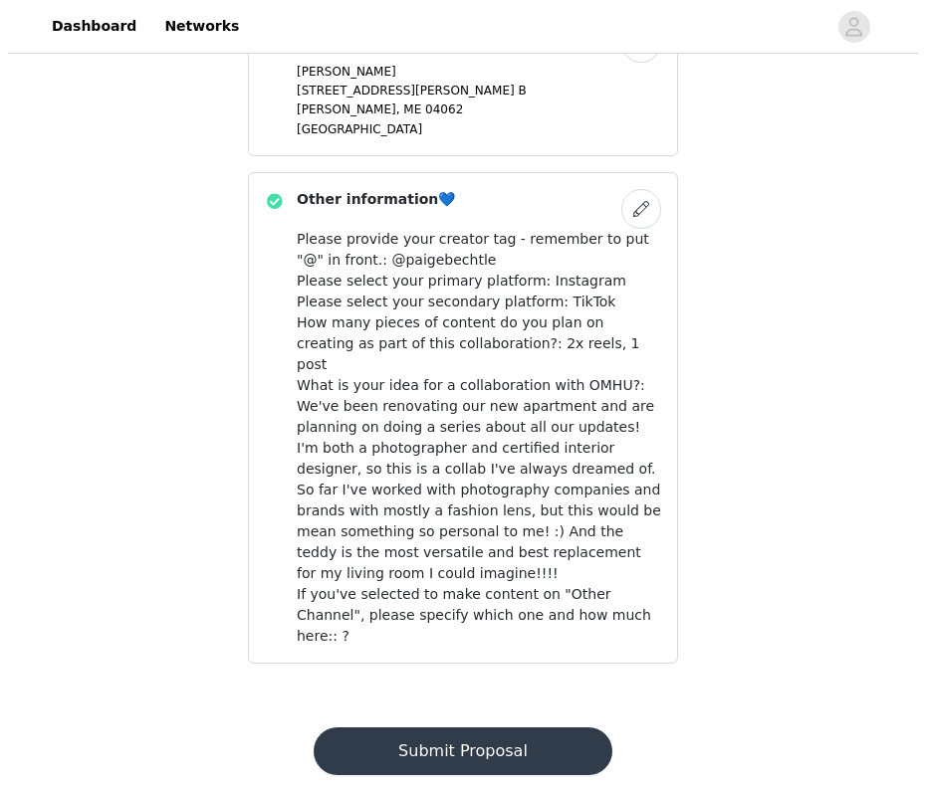
scroll to position [0, 0]
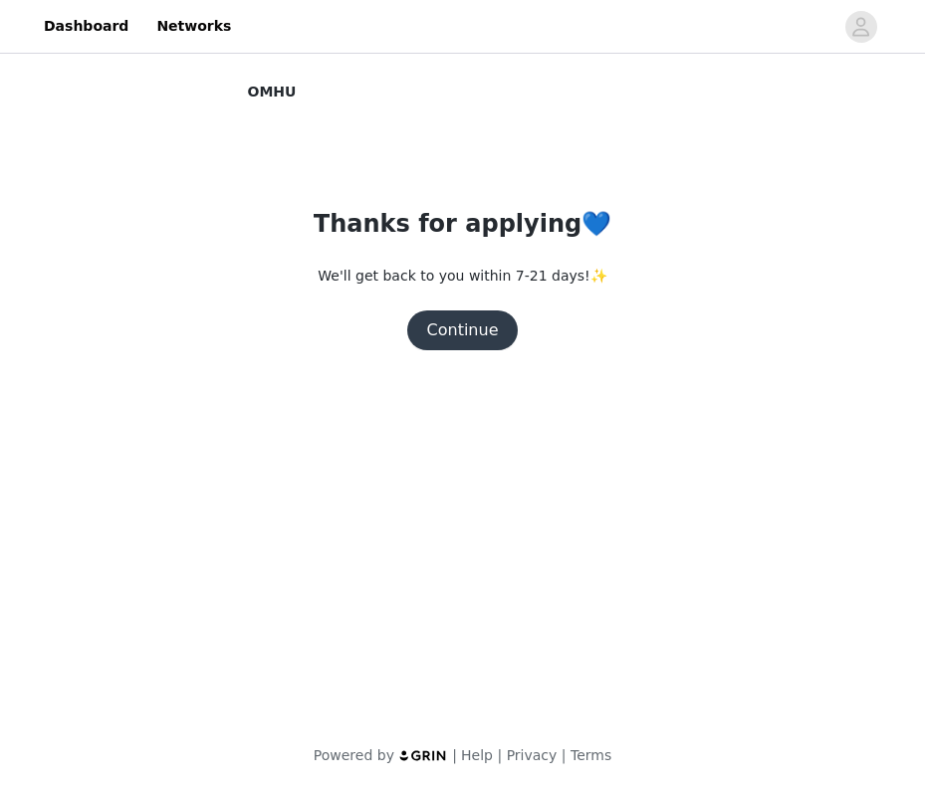
click at [470, 335] on button "Continue" at bounding box center [462, 331] width 111 height 40
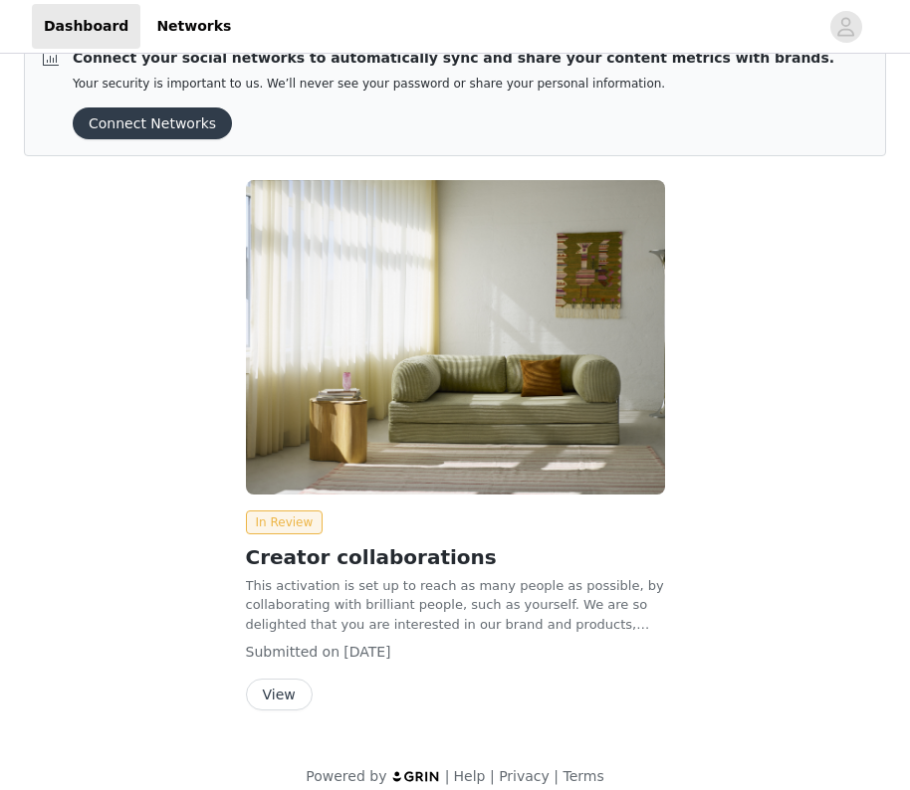
scroll to position [63, 0]
